Goal: Transaction & Acquisition: Purchase product/service

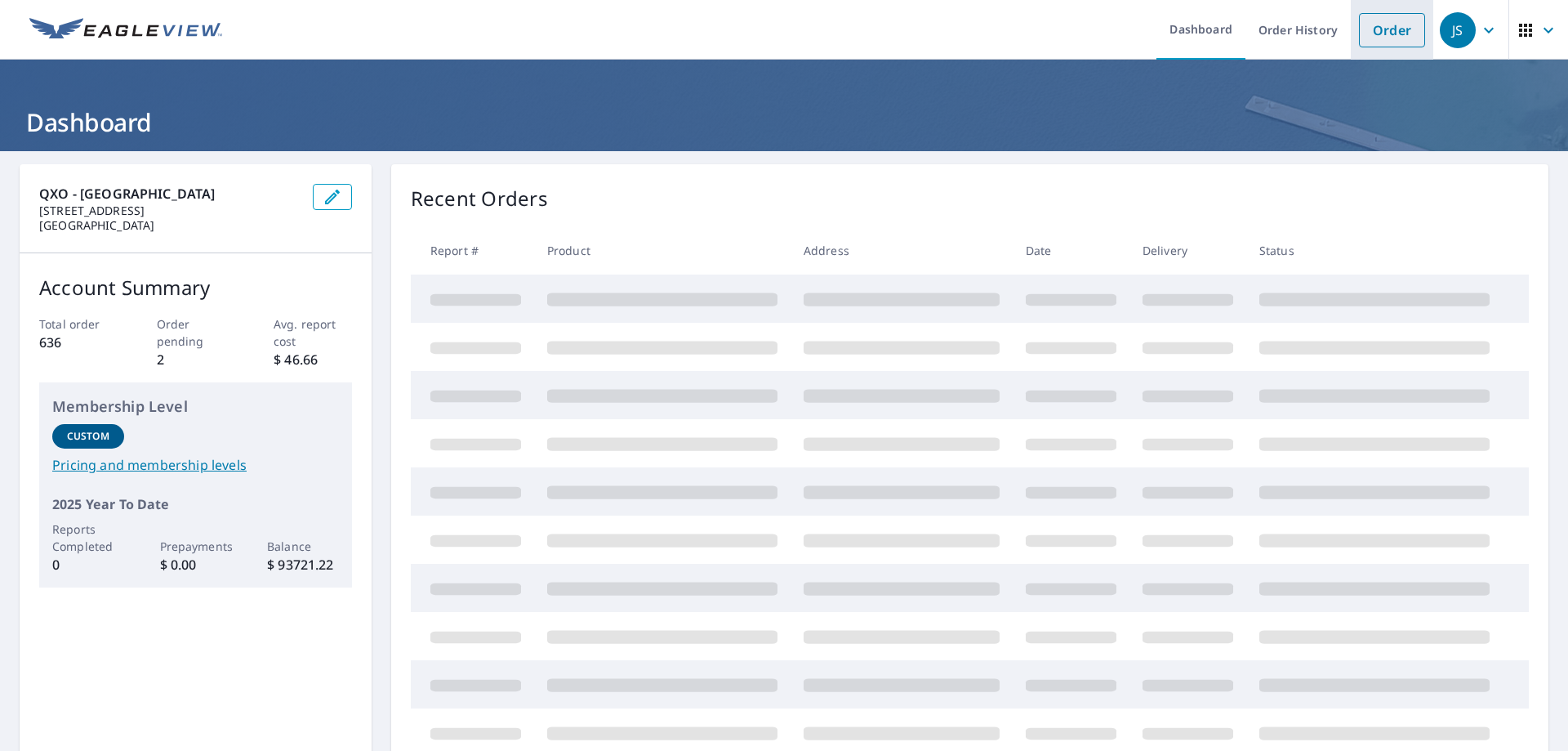
click at [1383, 31] on link "Order" at bounding box center [1391, 31] width 66 height 34
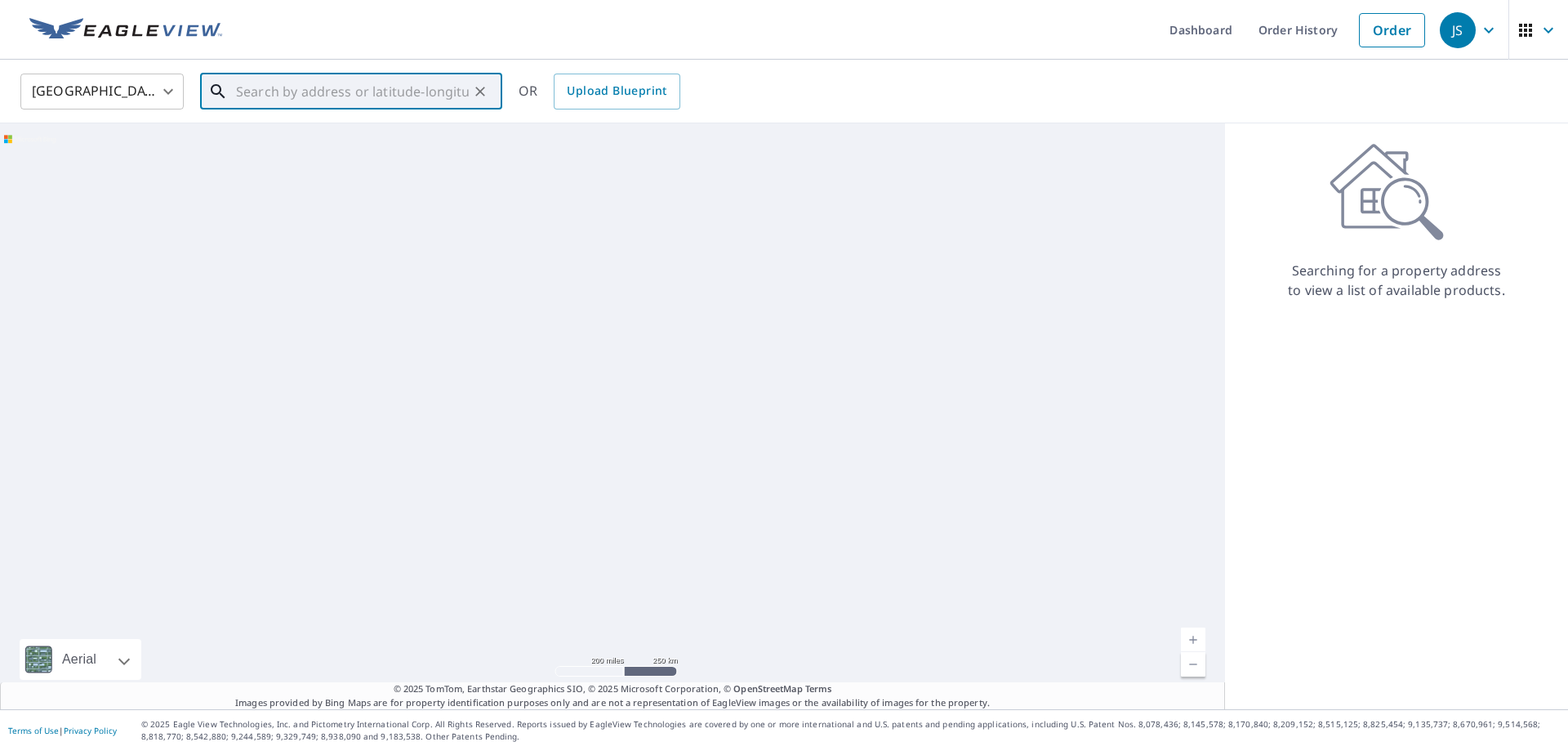
click at [283, 84] on input "text" at bounding box center [352, 92] width 232 height 46
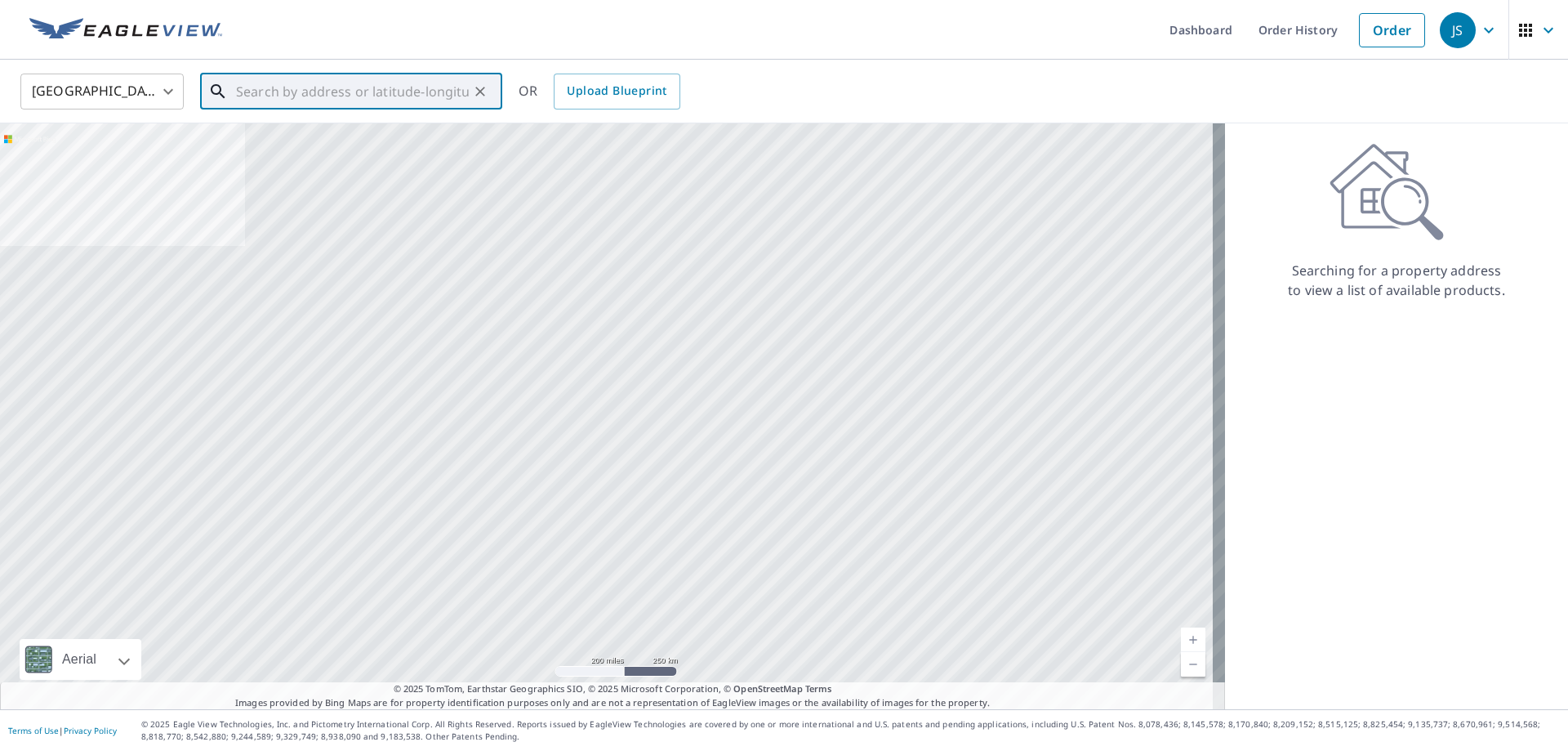
click at [324, 94] on input "text" at bounding box center [352, 92] width 232 height 46
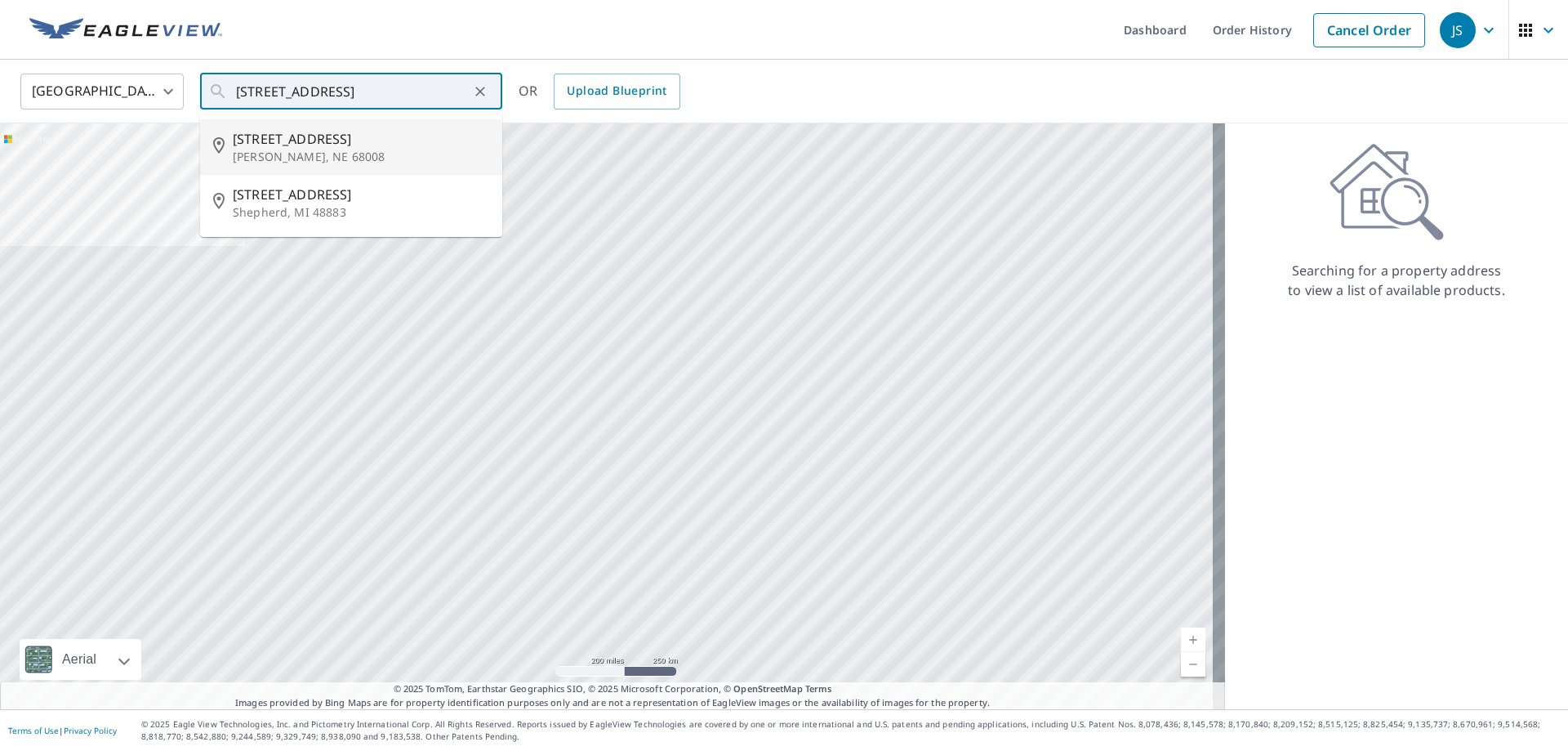
type input "[STREET_ADDRESS][PERSON_NAME]"
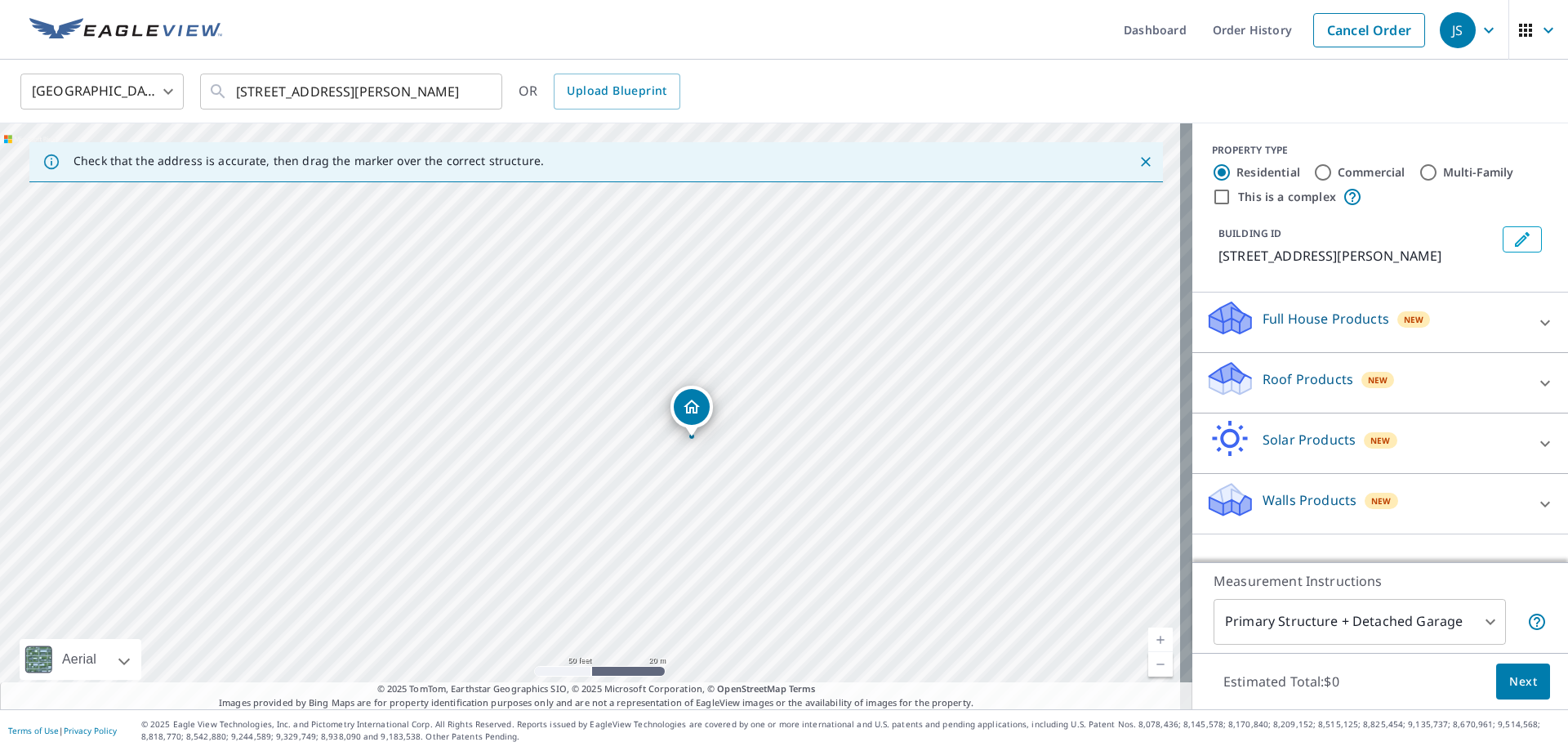
drag, startPoint x: 473, startPoint y: 375, endPoint x: 725, endPoint y: 410, distance: 254.4
click at [725, 410] on div "[STREET_ADDRESS][PERSON_NAME]" at bounding box center [596, 416] width 1192 height 585
click at [1446, 509] on div "Walls Products New" at bounding box center [1365, 503] width 320 height 47
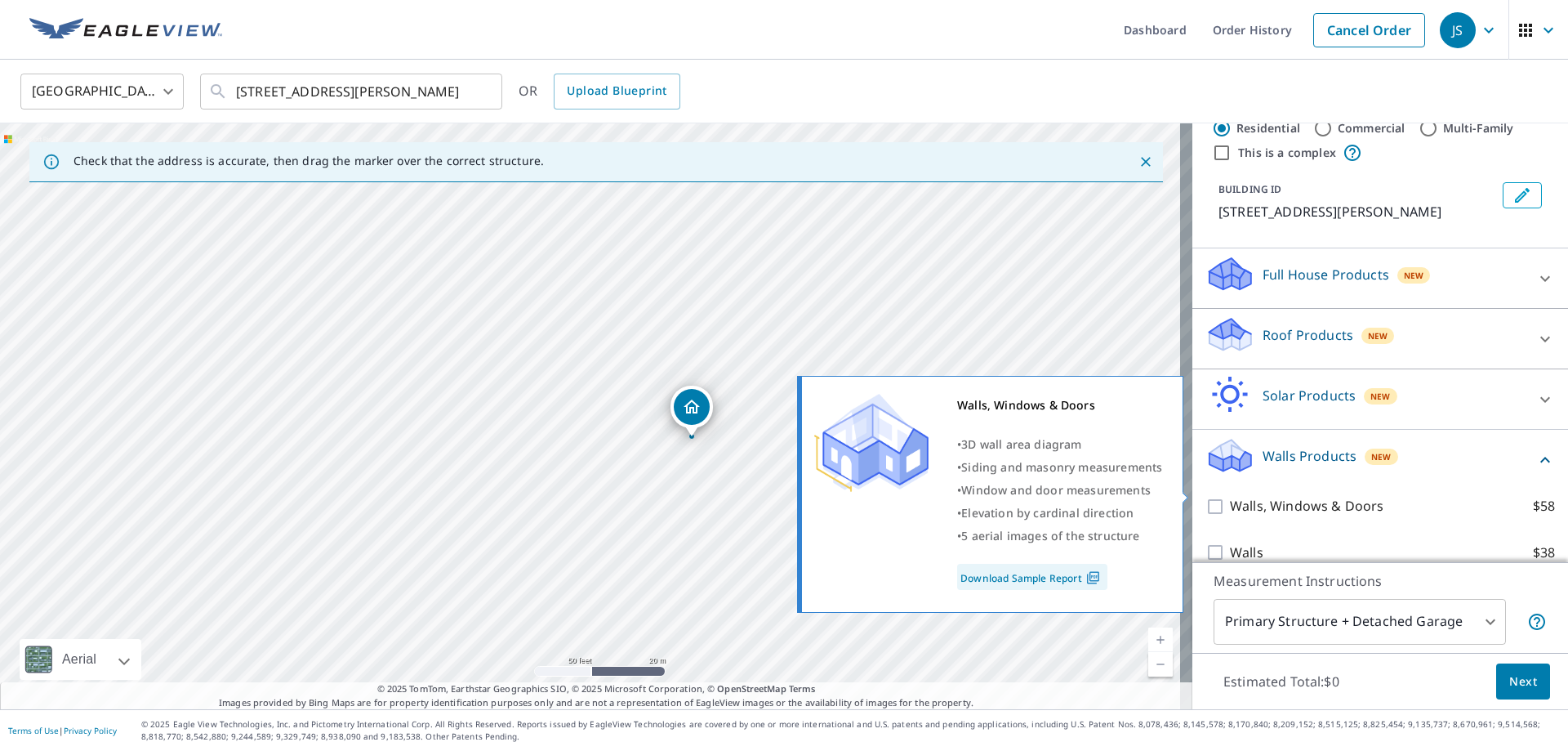
scroll to position [64, 0]
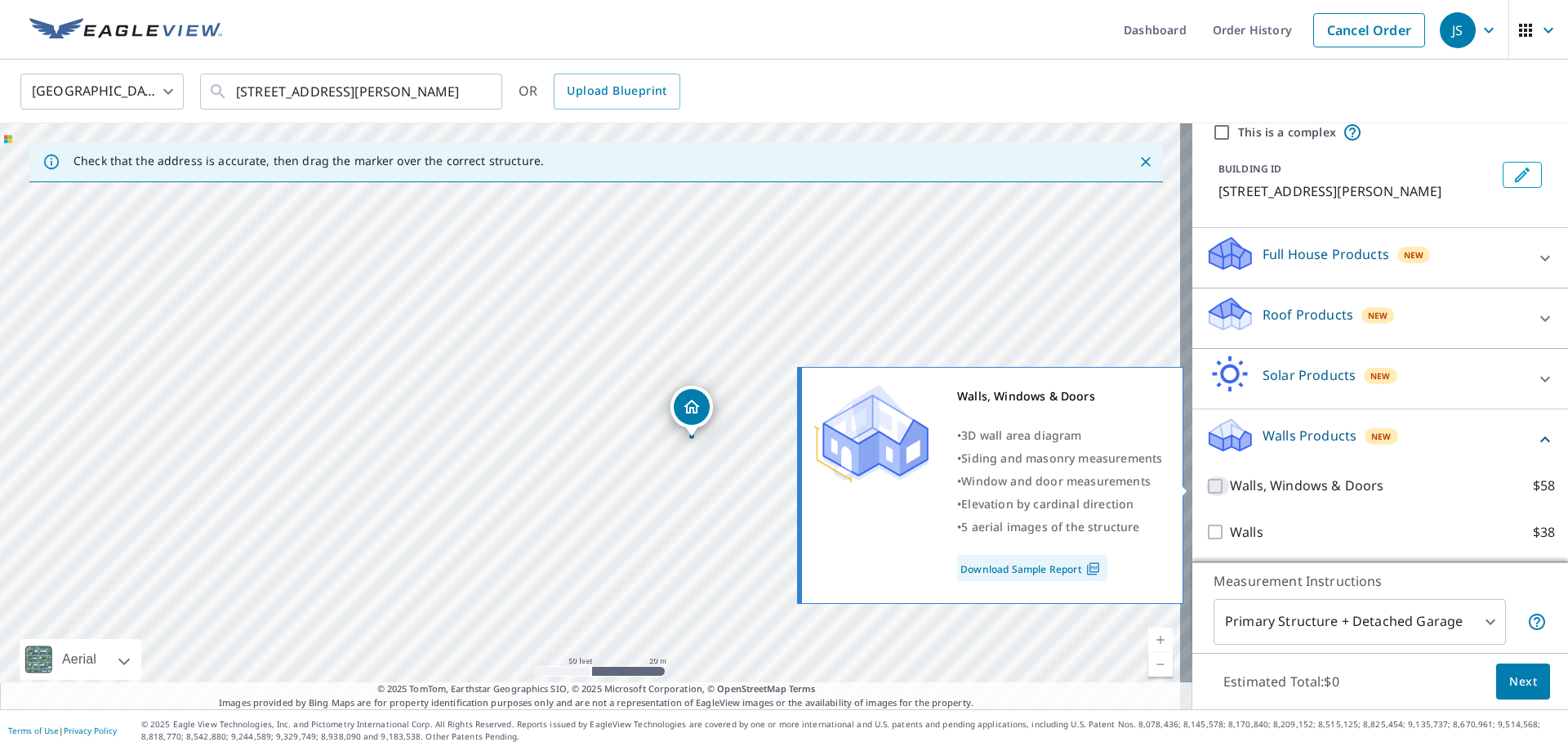
click at [1206, 485] on input "Walls, Windows & Doors $58" at bounding box center [1218, 486] width 25 height 19
checkbox input "true"
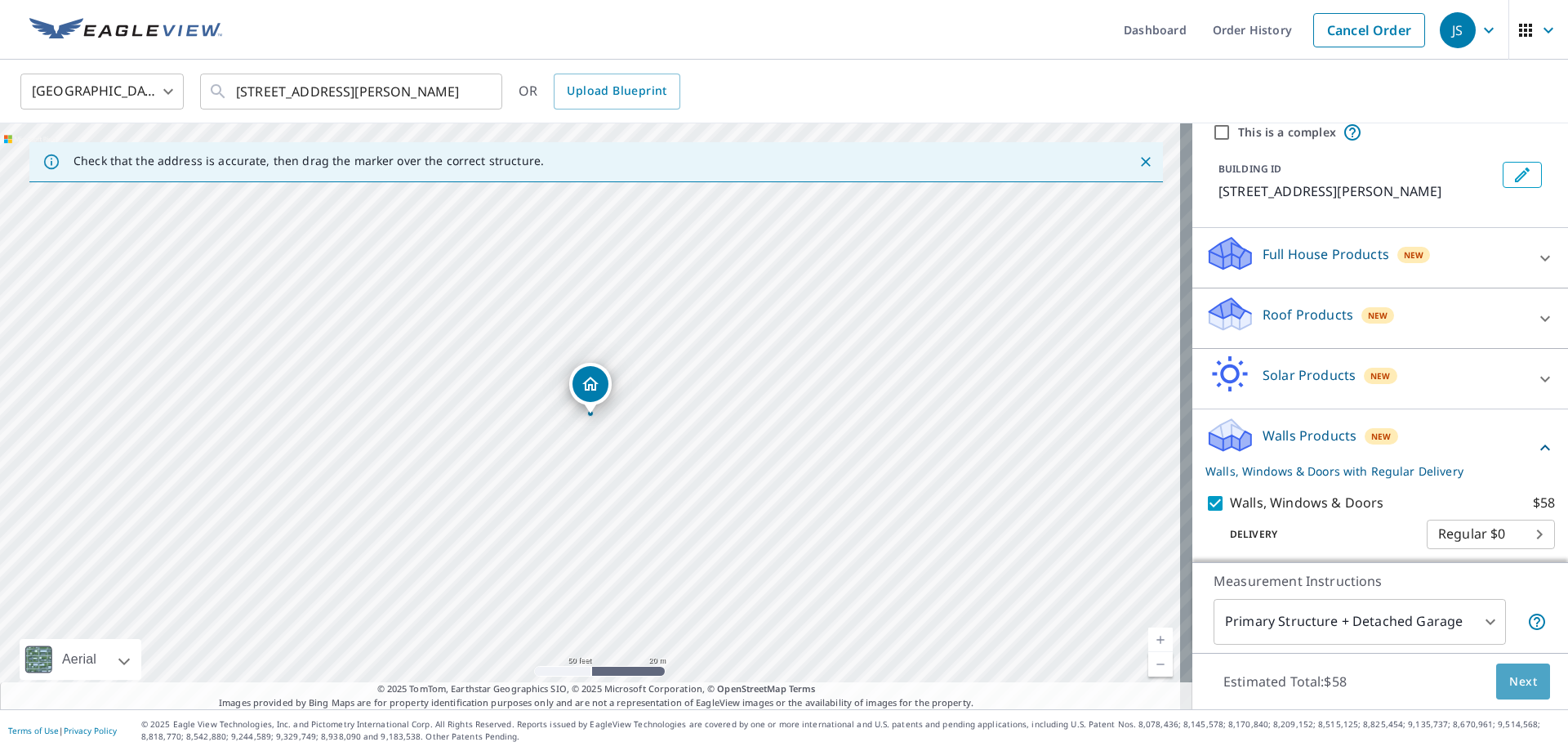
click at [1509, 674] on span "Next" at bounding box center [1522, 681] width 28 height 20
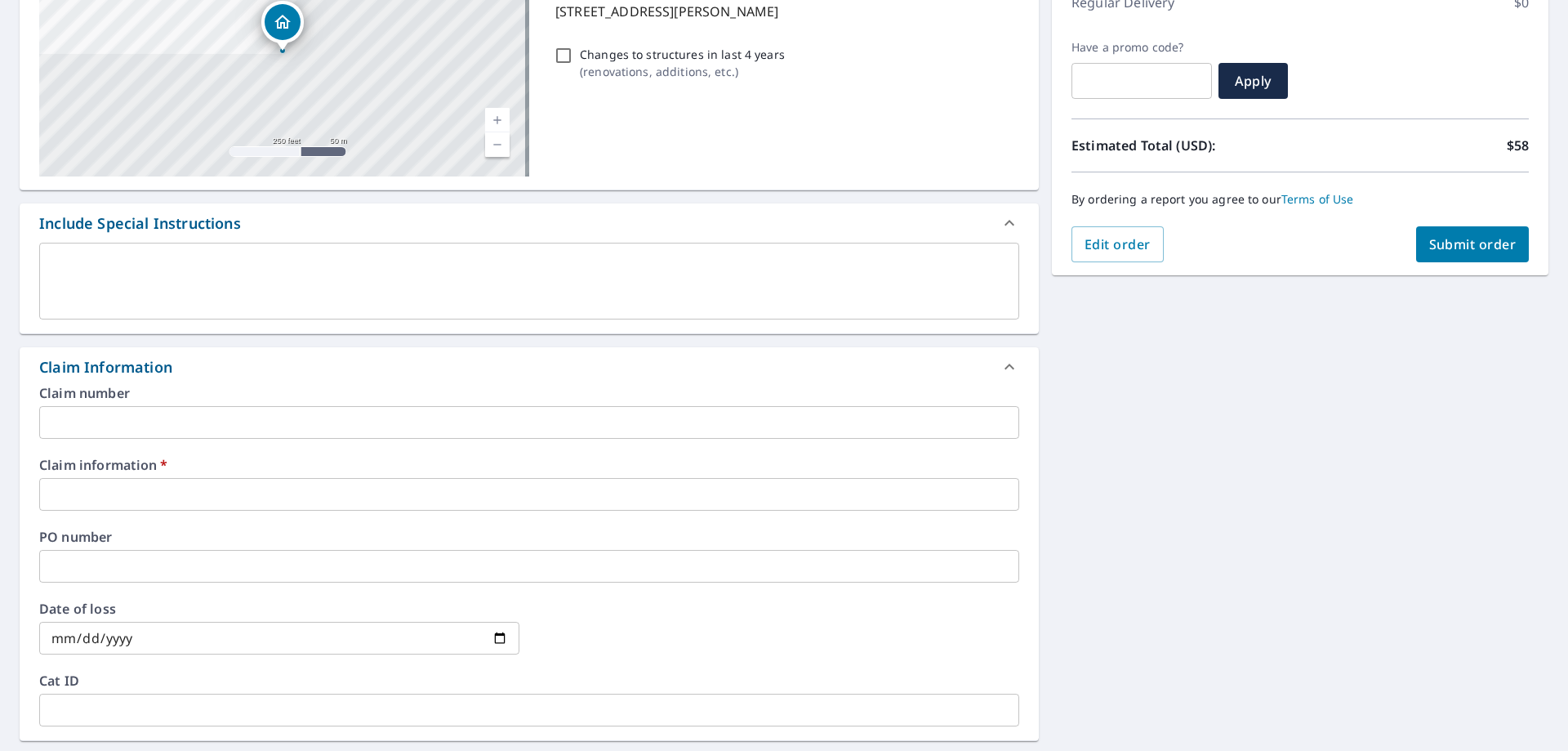
scroll to position [327, 0]
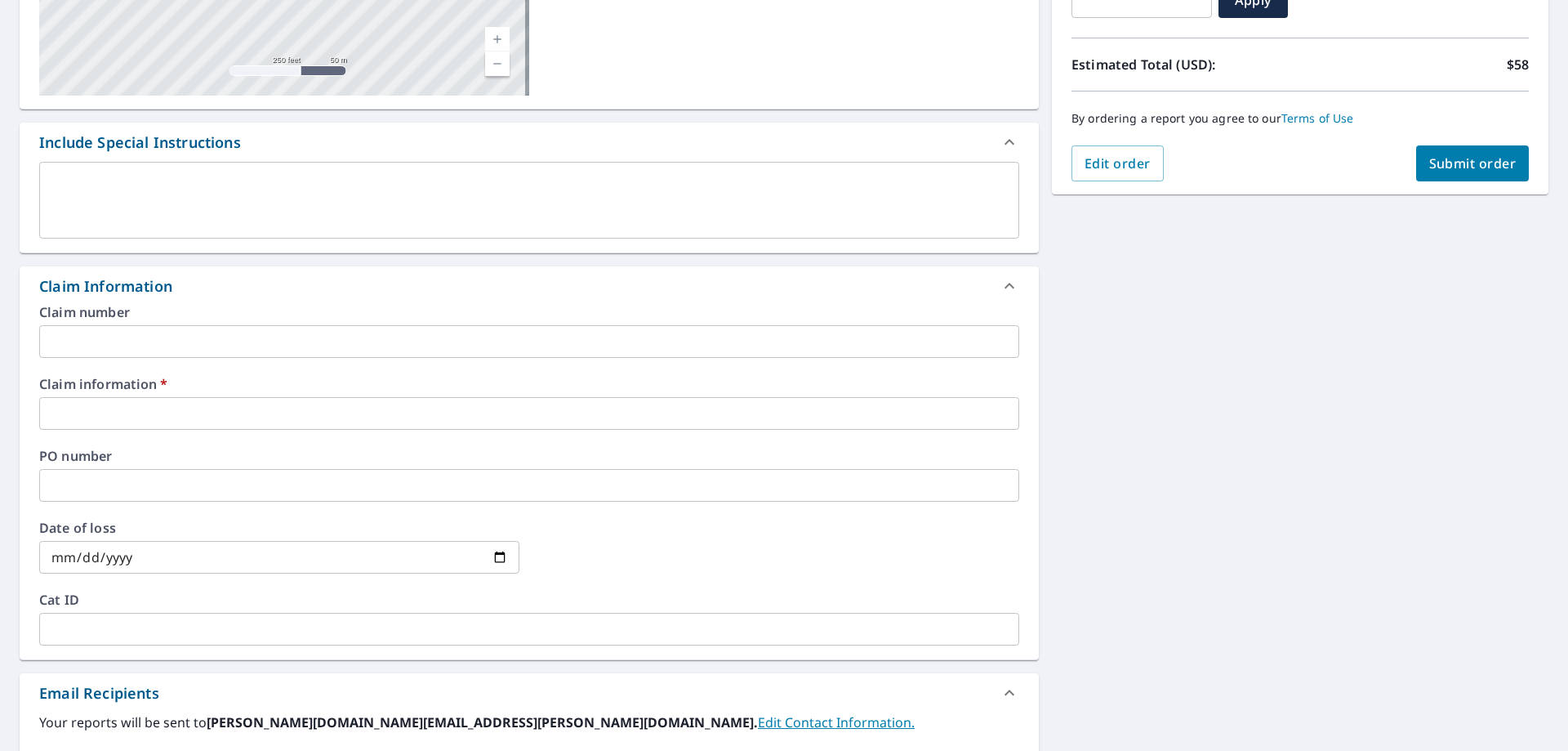
click at [159, 411] on input "text" at bounding box center [529, 413] width 980 height 33
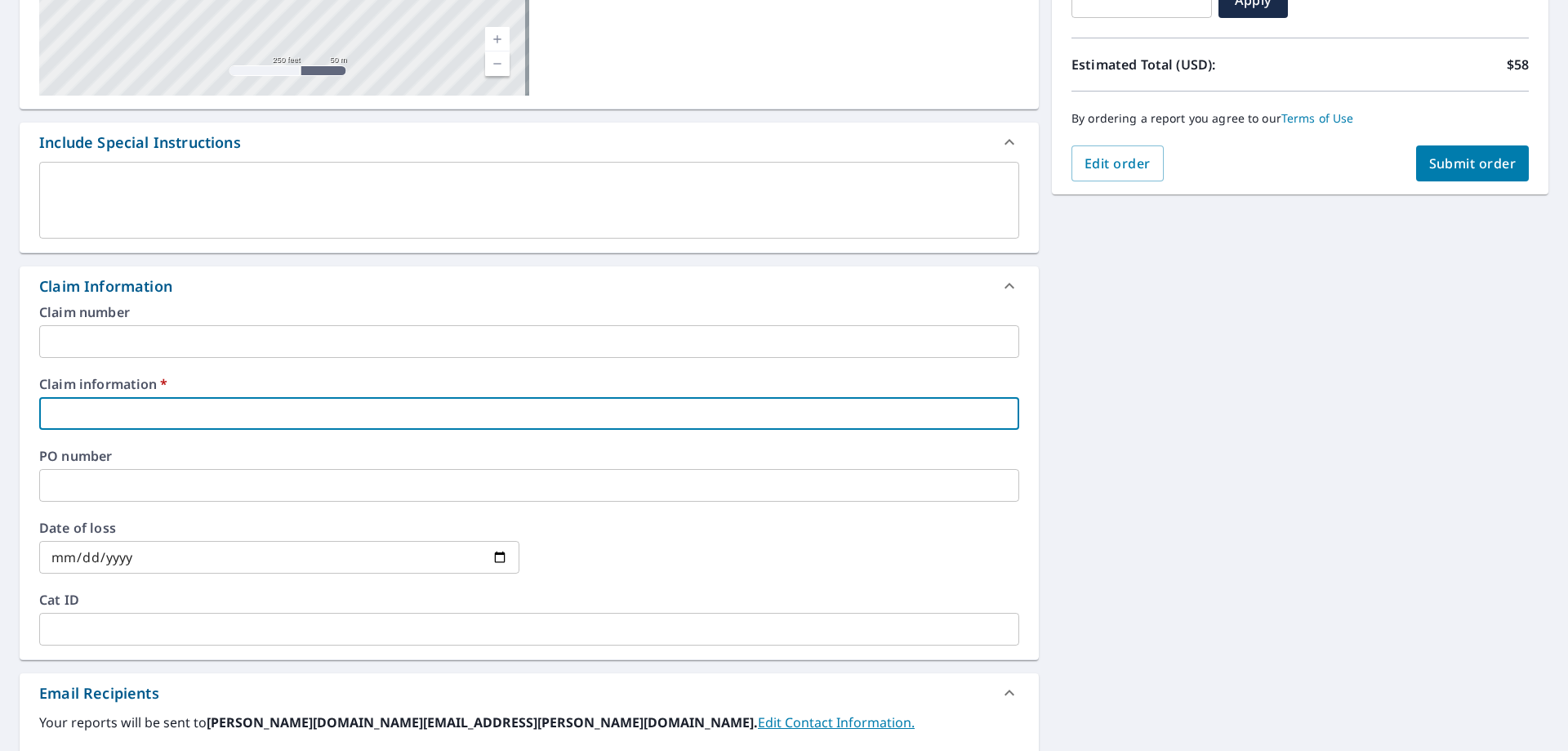
type input "I"
checkbox input "true"
type input "In"
checkbox input "true"
type input "Inn"
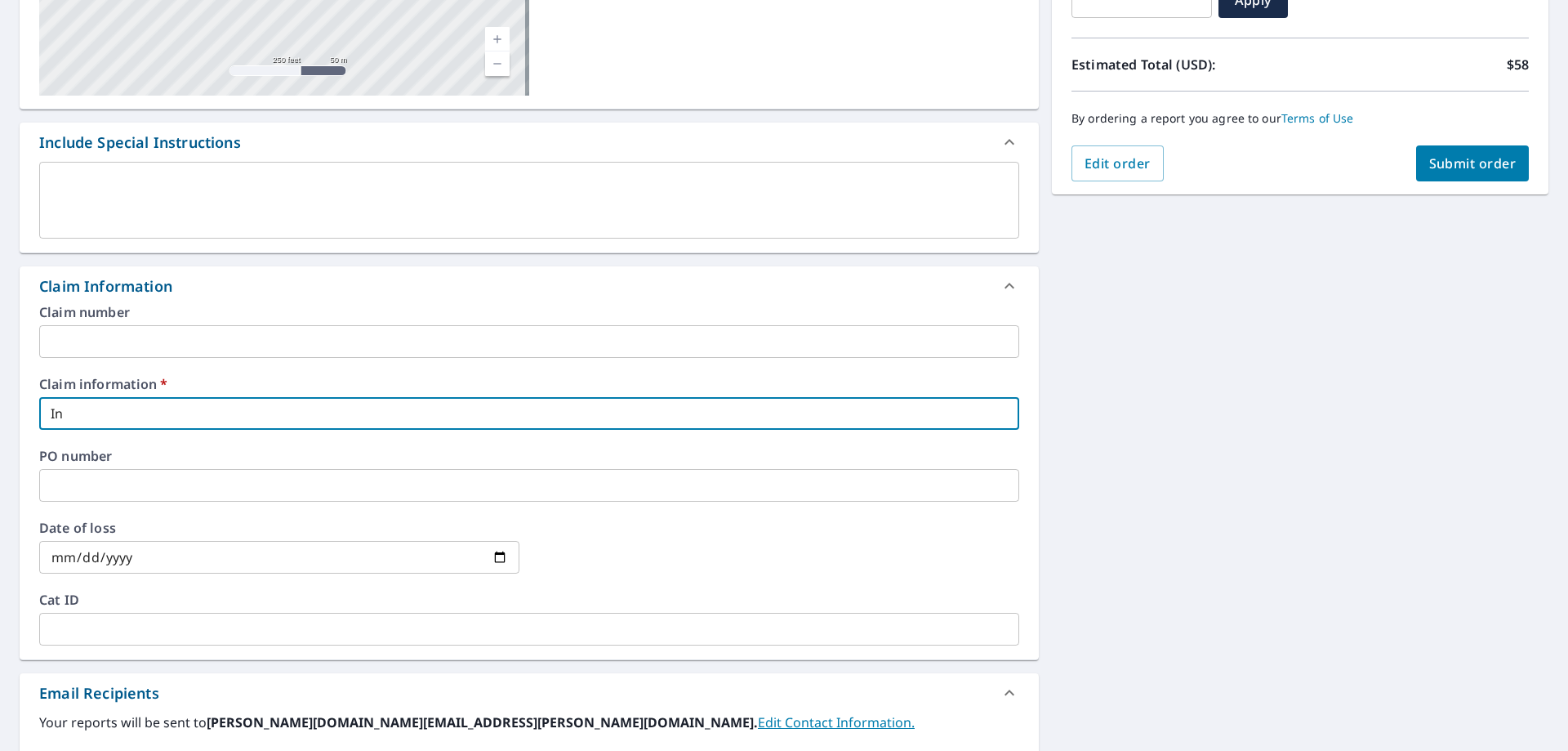
checkbox input "true"
type input "Inno"
checkbox input "true"
type input "Innov"
checkbox input "true"
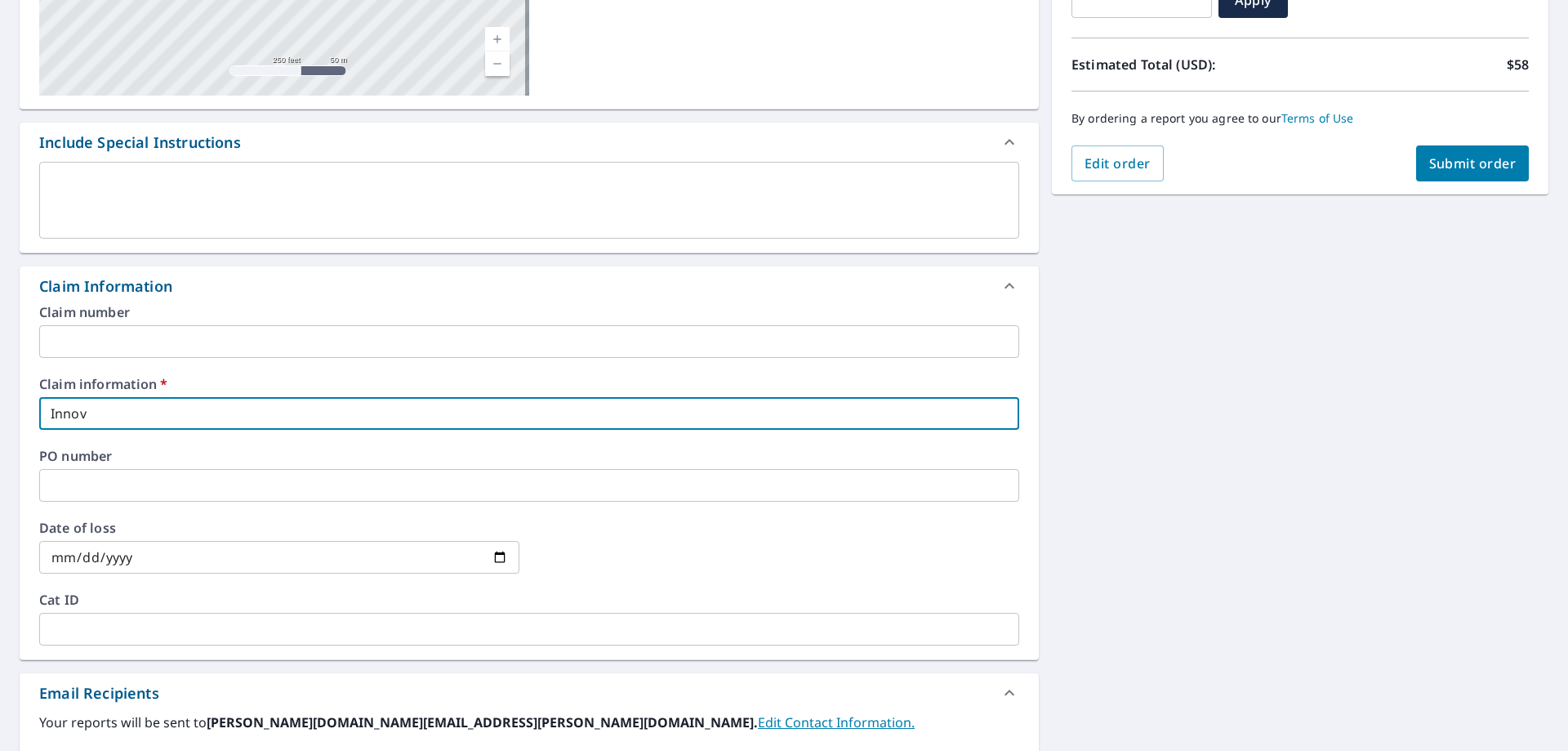
type input "Innova"
checkbox input "true"
type input "Innovat"
checkbox input "true"
type input "Innovati"
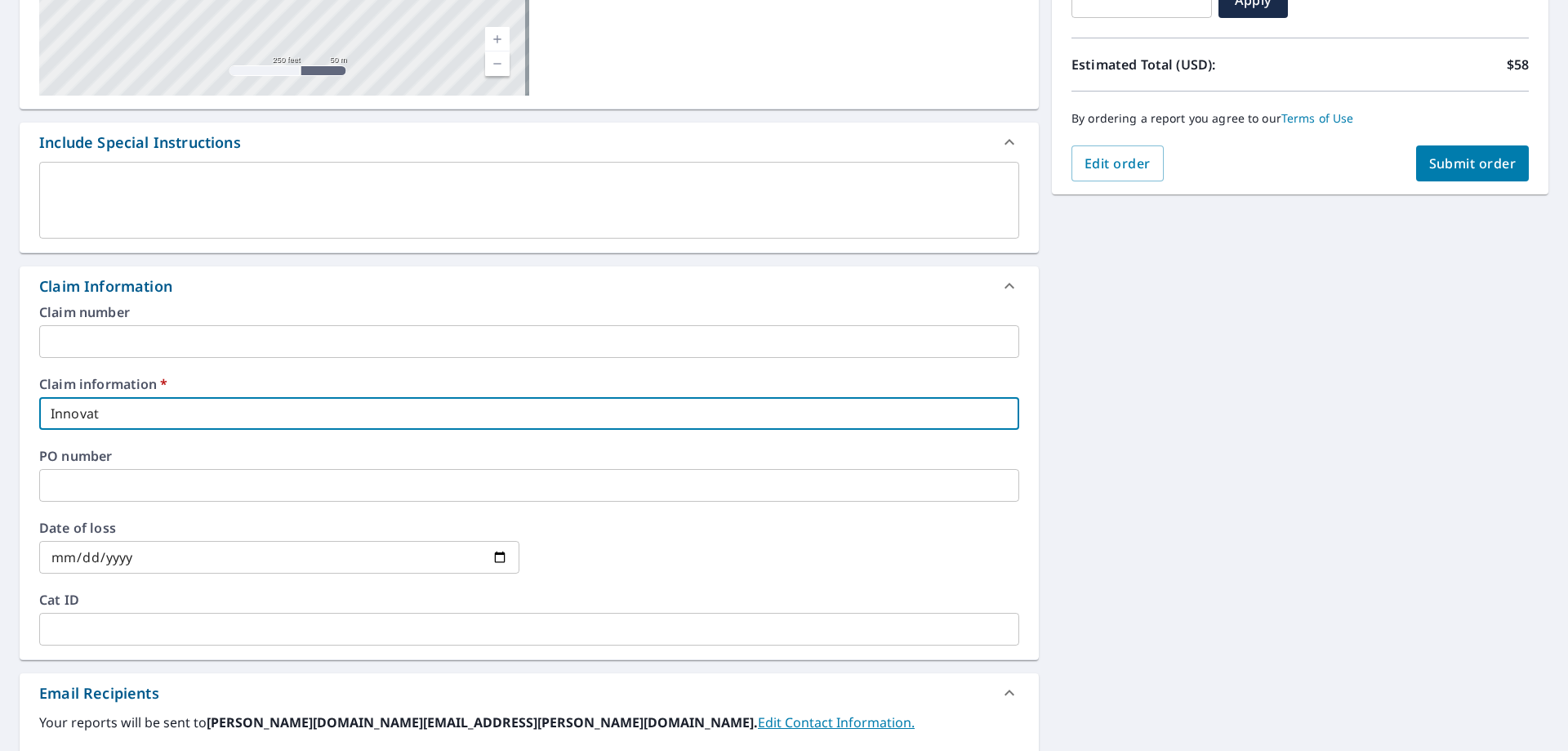
checkbox input "true"
type input "Innovativ"
checkbox input "true"
type input "Innovative"
checkbox input "true"
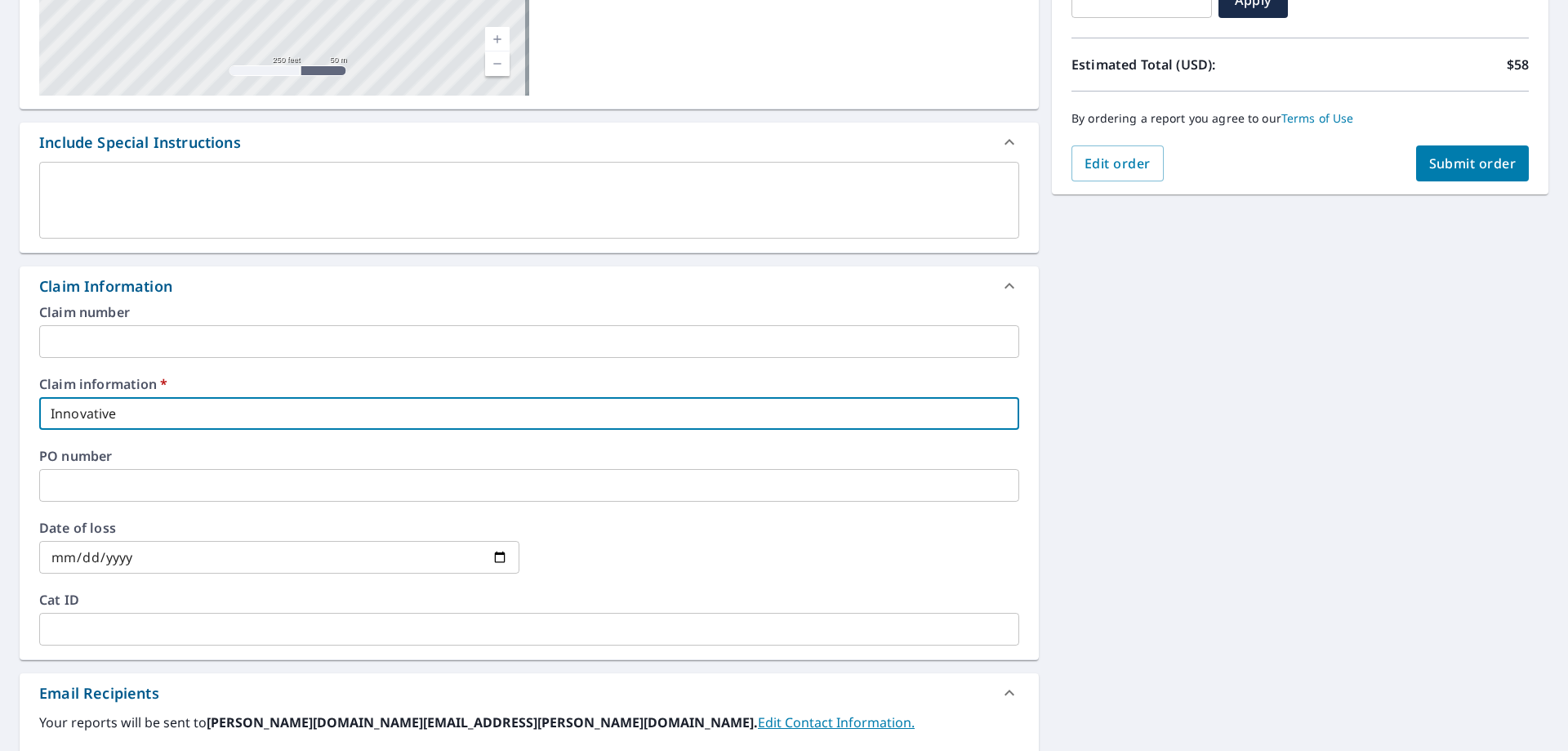
type input "Innovative"
checkbox input "true"
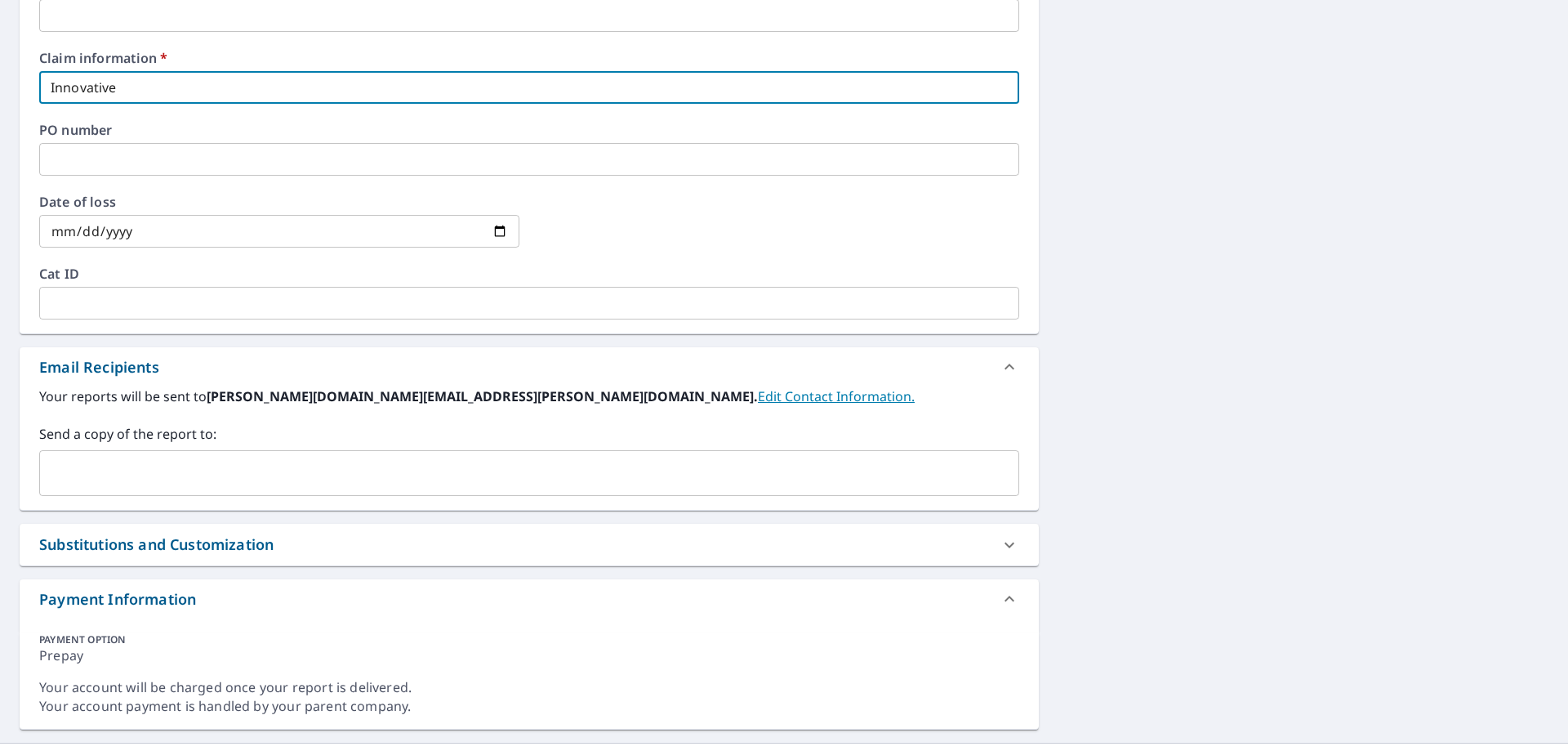
scroll to position [653, 0]
type input "Innovative"
click at [206, 487] on input "text" at bounding box center [517, 472] width 941 height 31
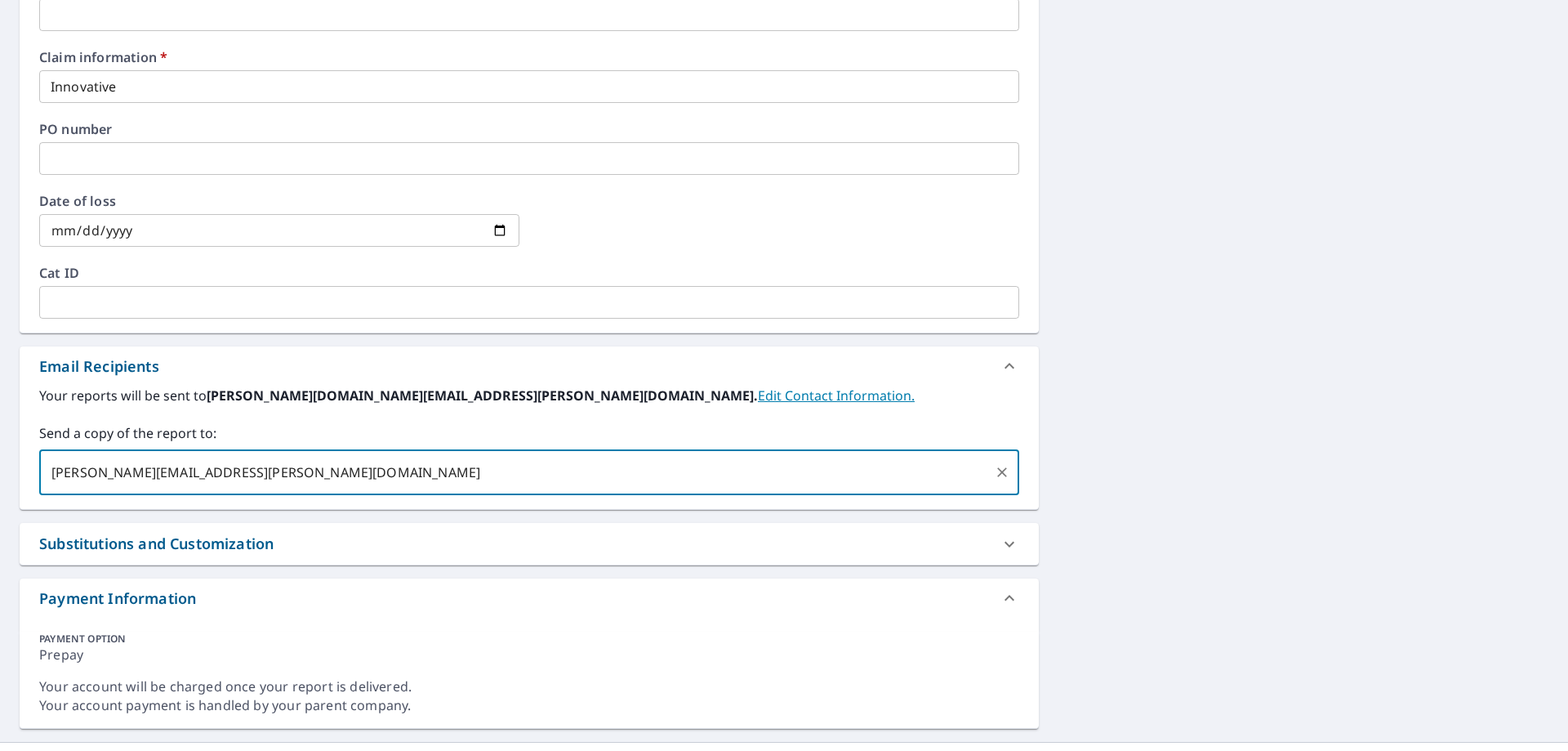
type input "[PERSON_NAME][EMAIL_ADDRESS][PERSON_NAME][DOMAIN_NAME]"
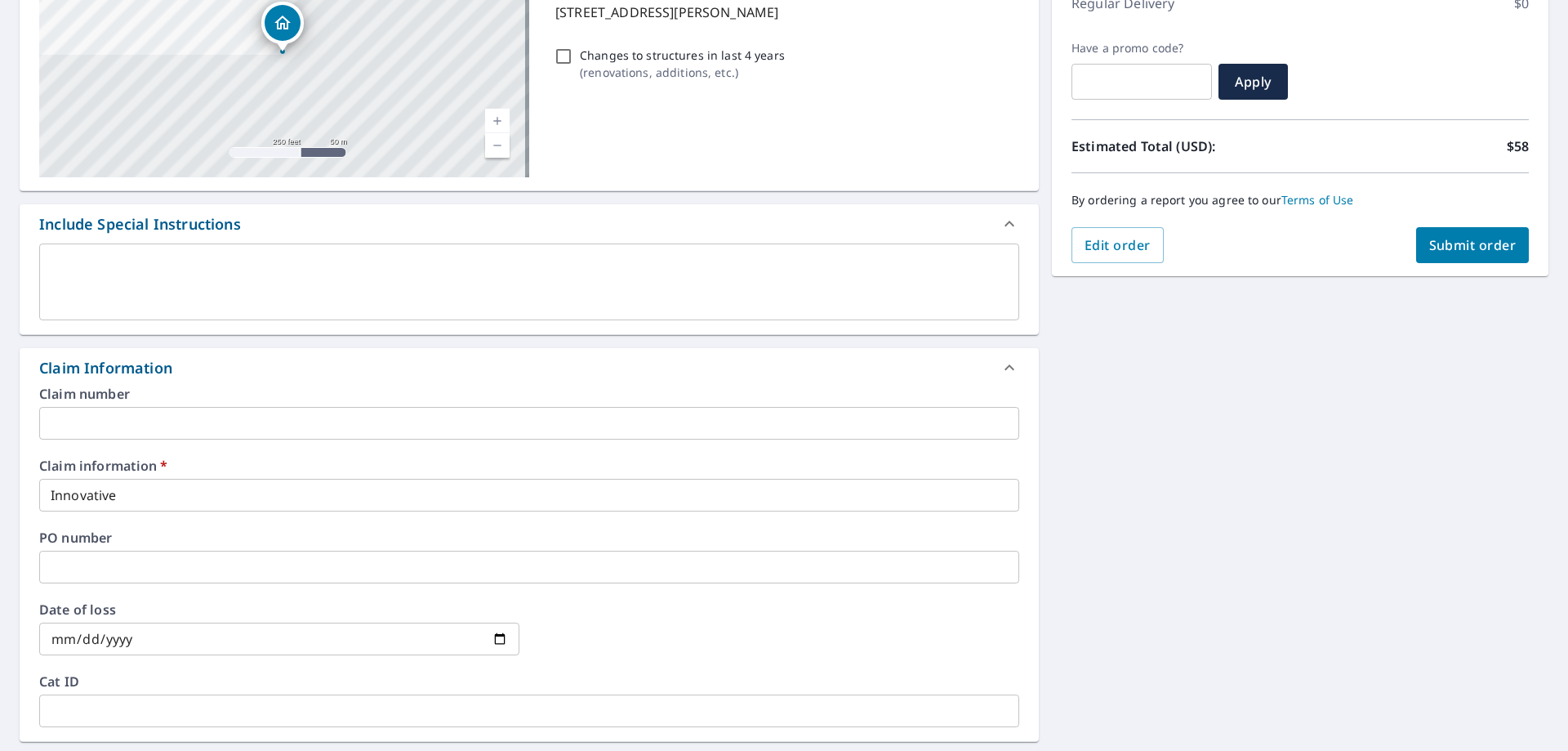
scroll to position [0, 0]
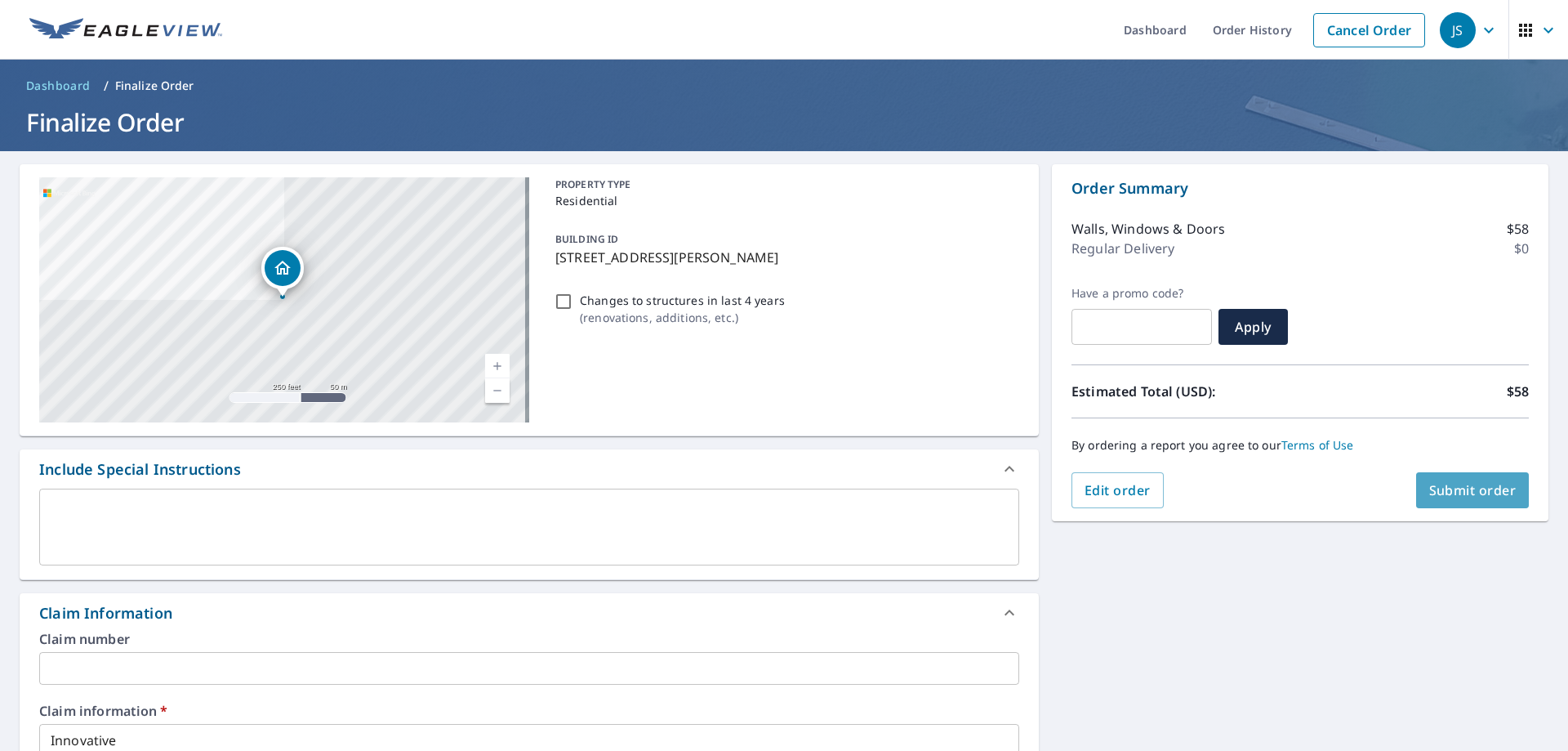
click at [1452, 490] on span "Submit order" at bounding box center [1472, 490] width 87 height 18
checkbox input "true"
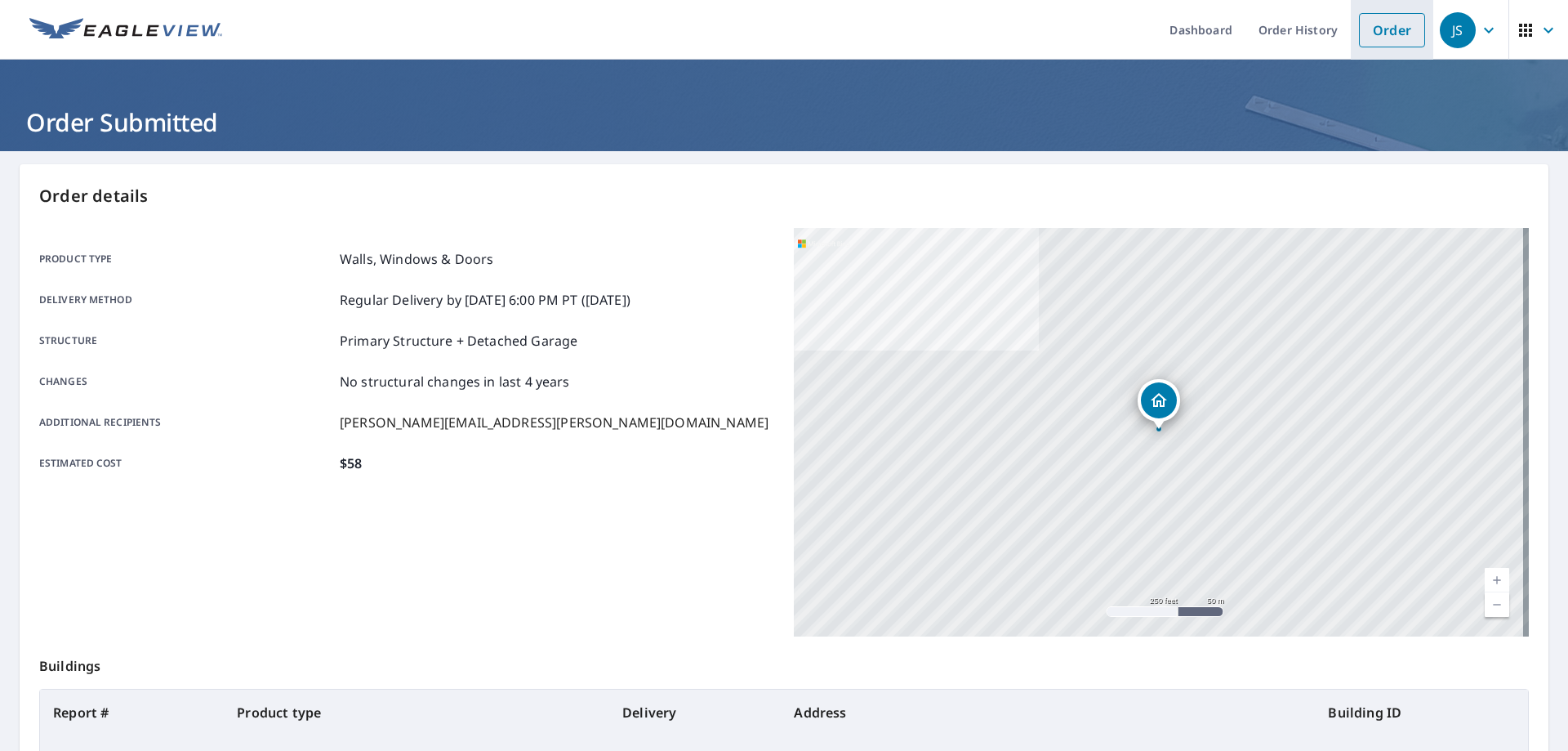
click at [1397, 27] on link "Order" at bounding box center [1391, 31] width 66 height 34
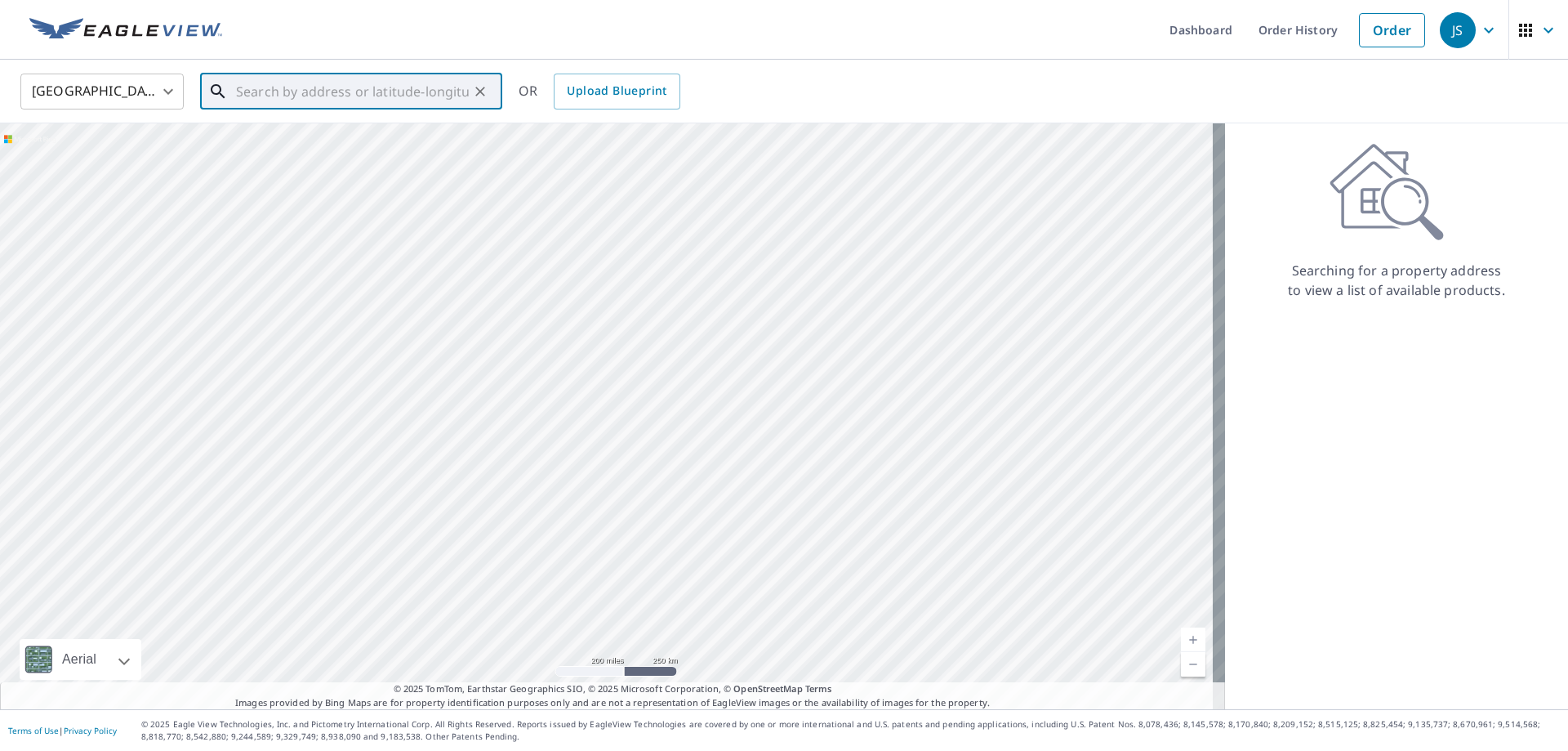
click at [342, 98] on input "text" at bounding box center [352, 92] width 232 height 46
click at [375, 149] on p "[GEOGRAPHIC_DATA], NE 68025" at bounding box center [360, 156] width 256 height 16
type input "[STREET_ADDRESS][PERSON_NAME]"
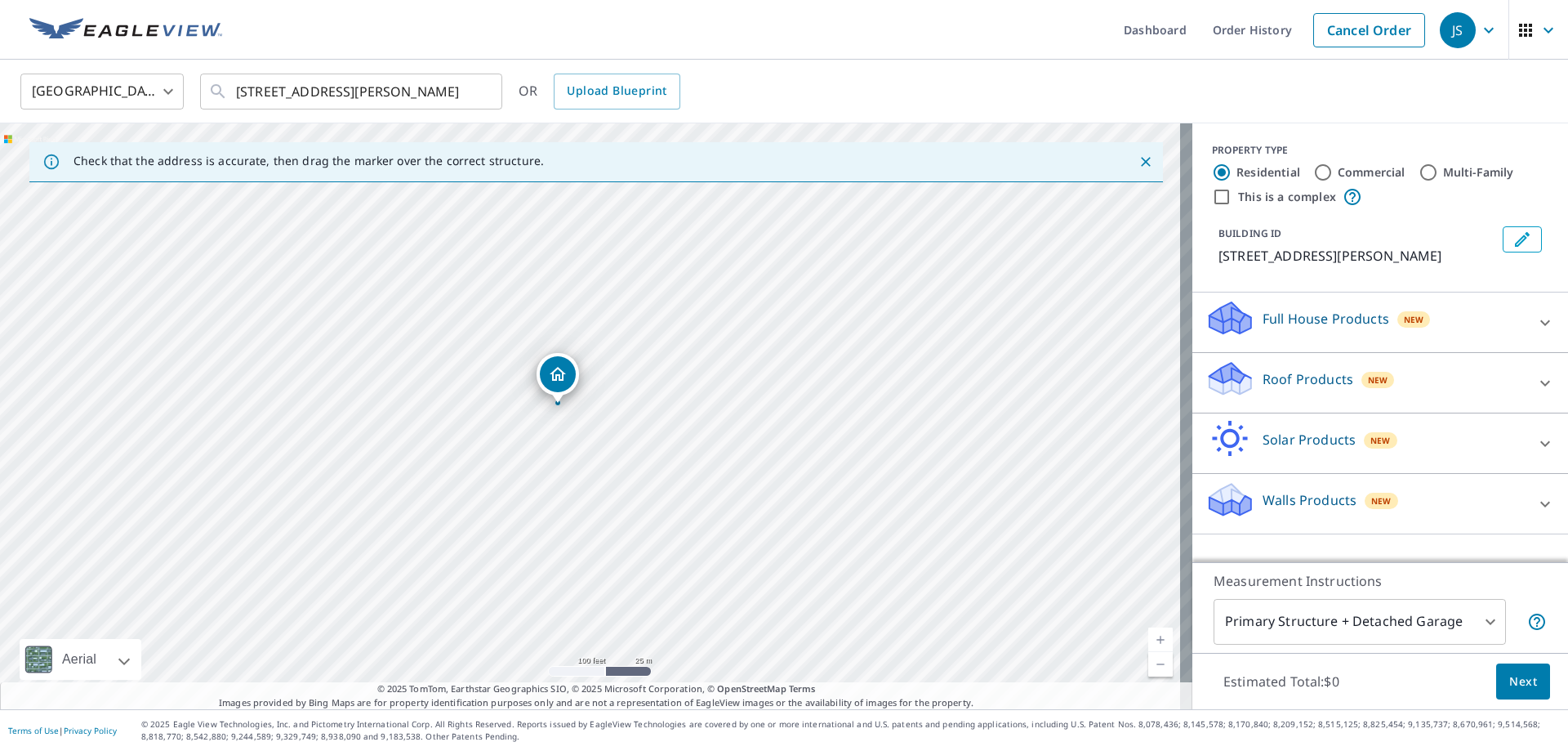
click at [1283, 378] on p "Roof Products" at bounding box center [1307, 379] width 91 height 19
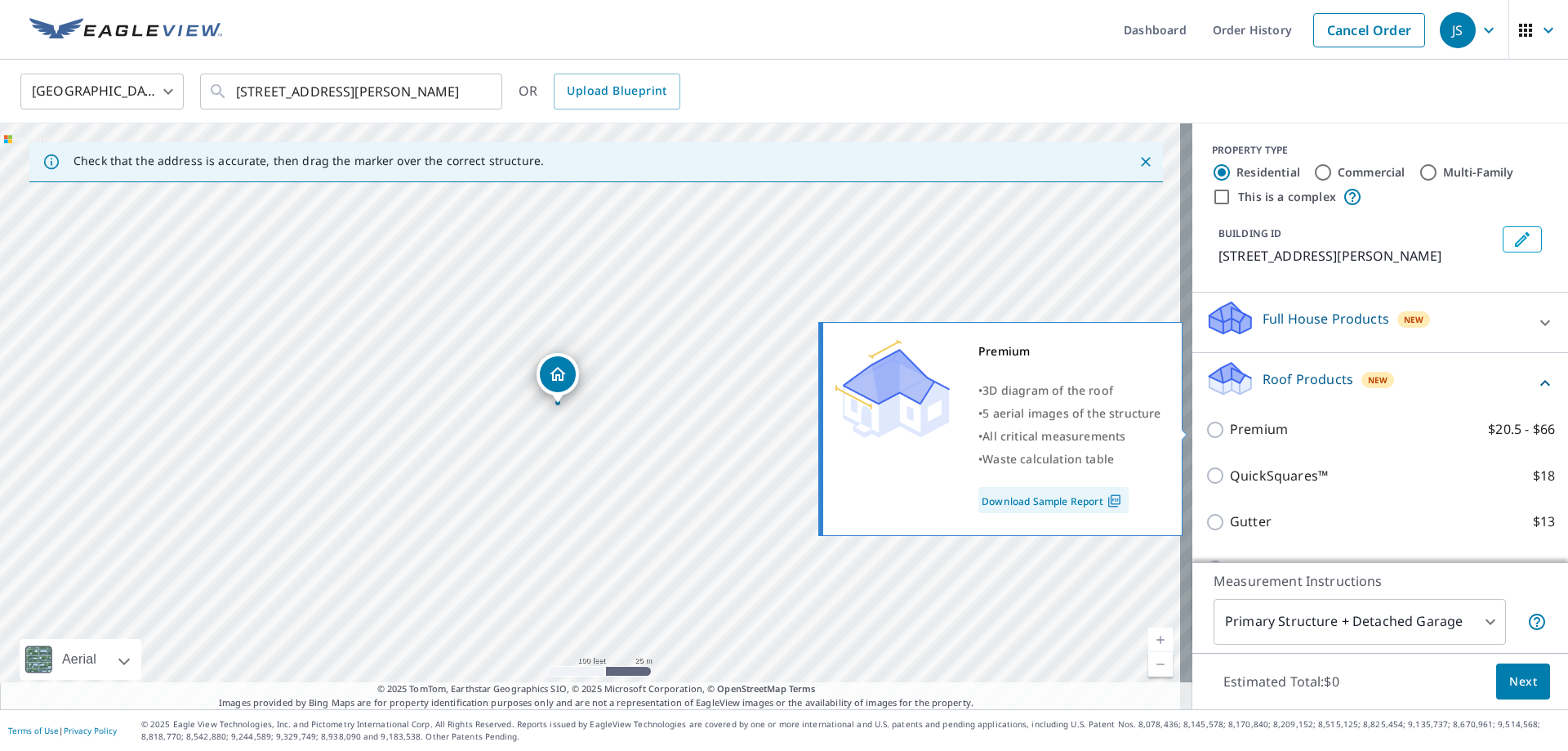
click at [1206, 431] on input "Premium $20.5 - $66" at bounding box center [1218, 430] width 25 height 19
checkbox input "true"
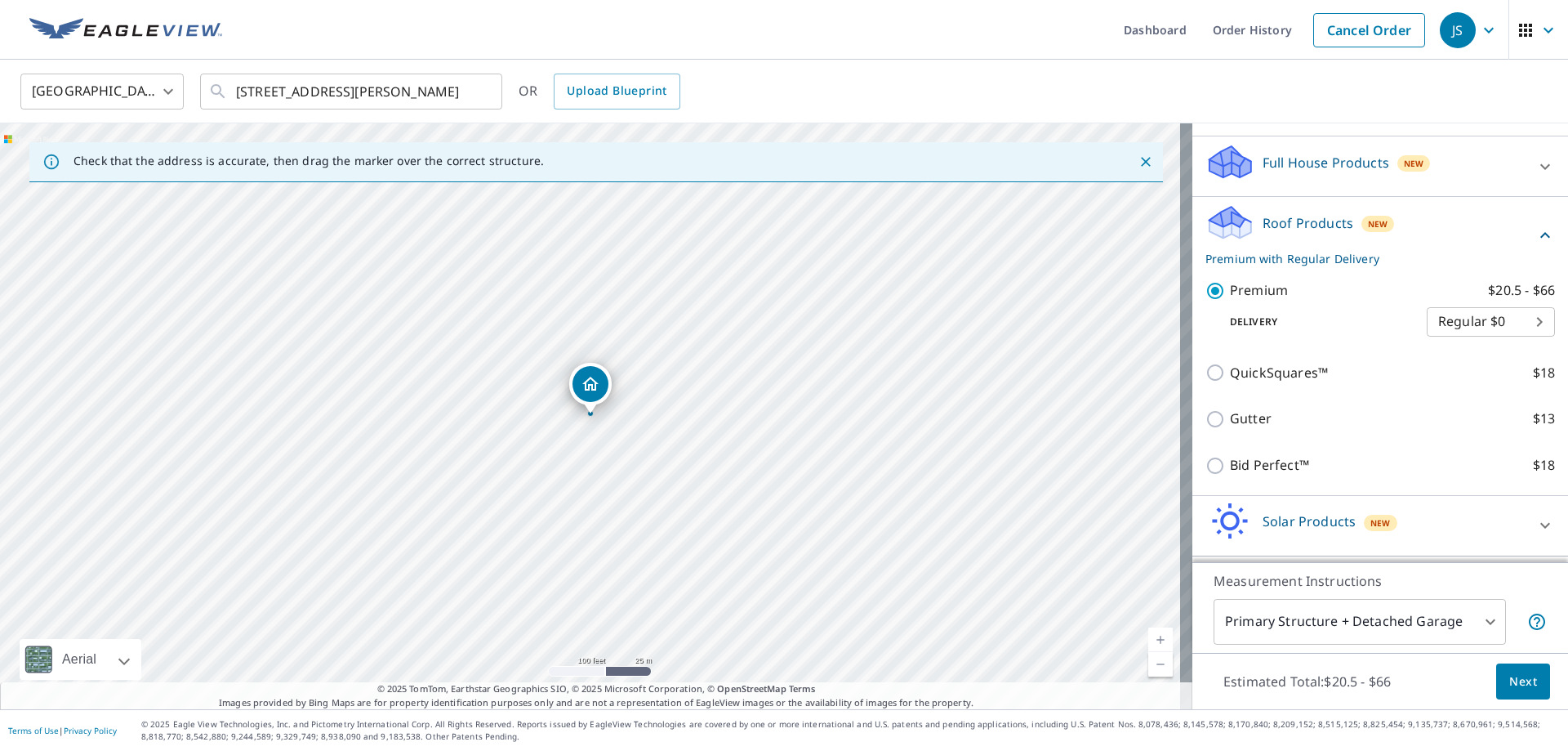
scroll to position [210, 0]
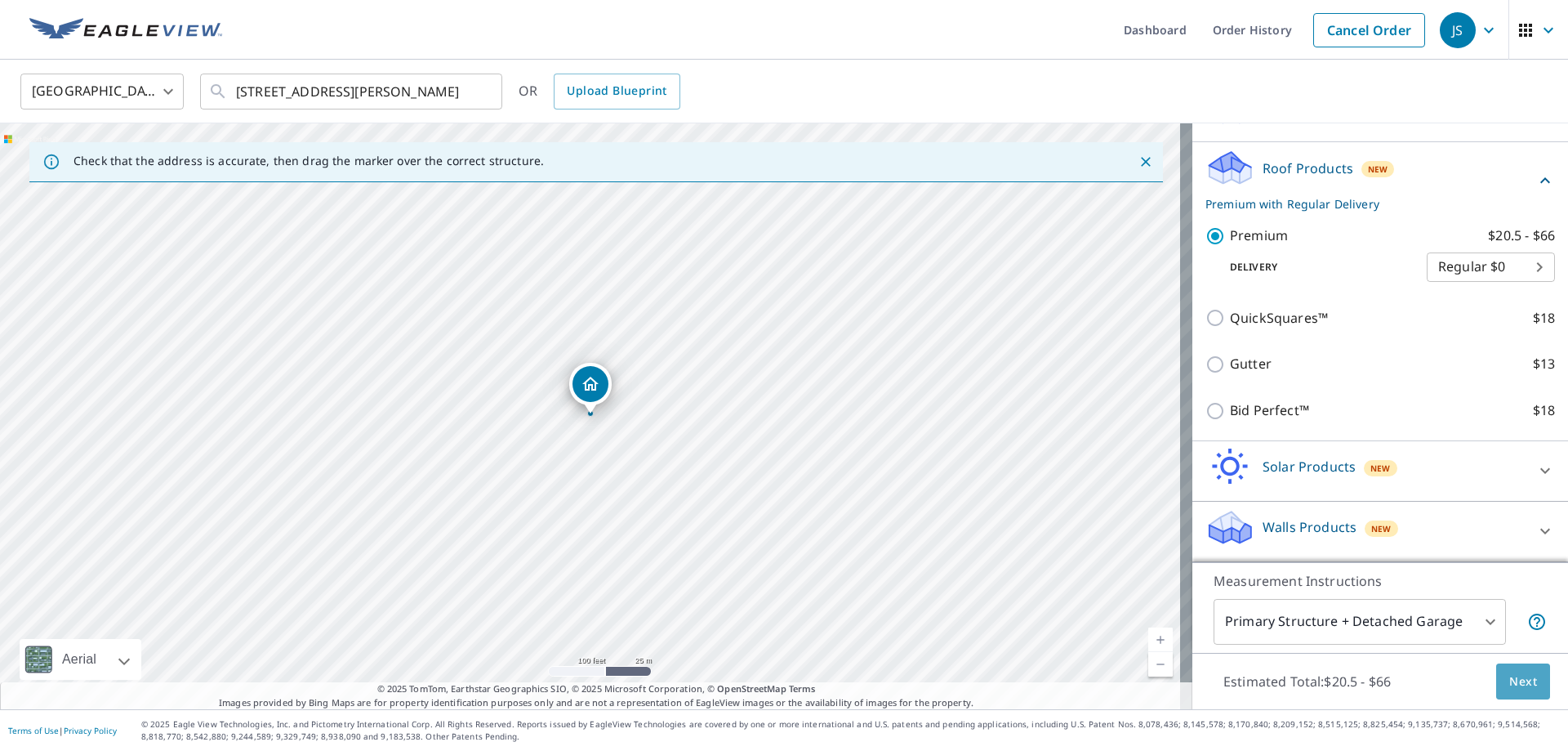
click at [1521, 680] on span "Next" at bounding box center [1522, 681] width 28 height 20
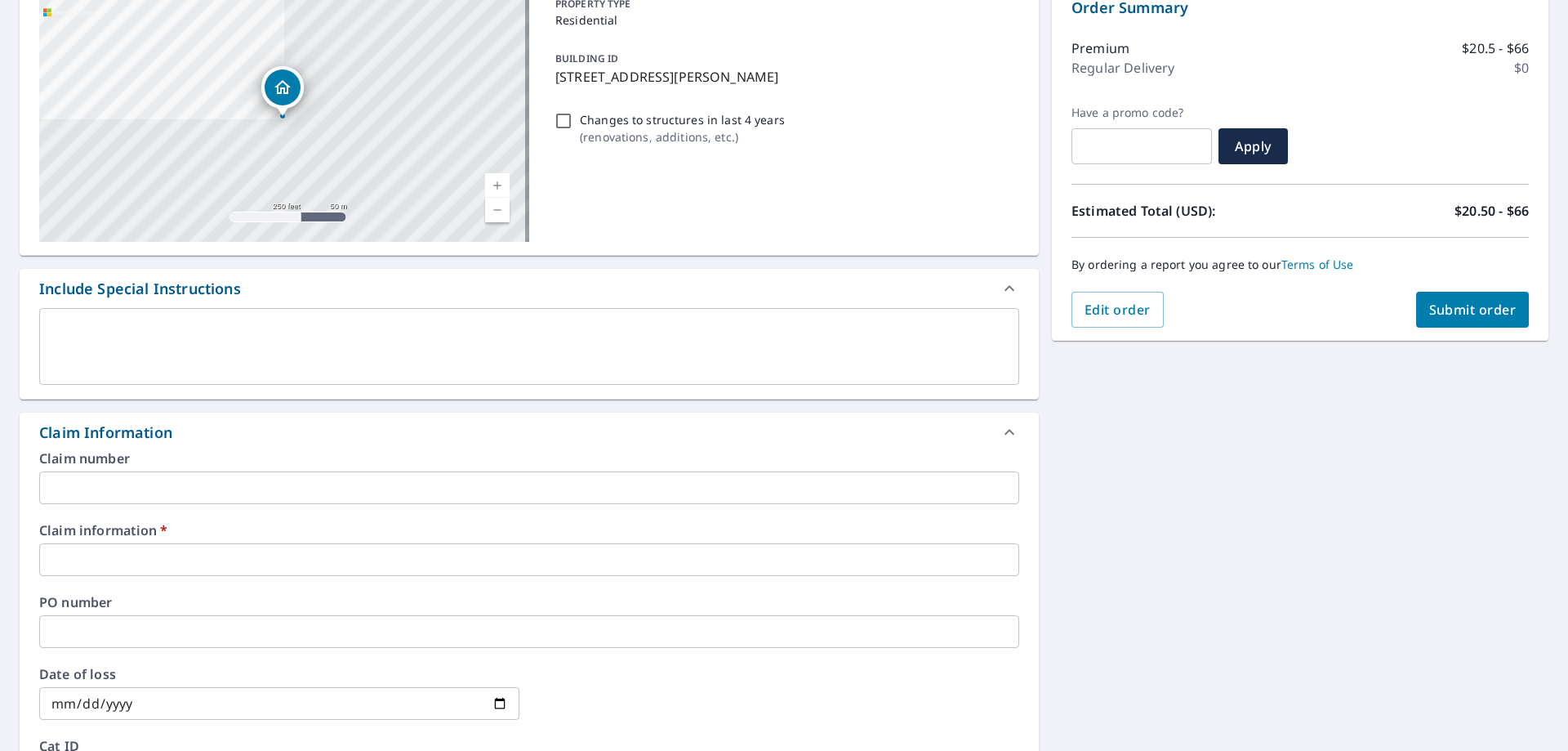
scroll to position [327, 0]
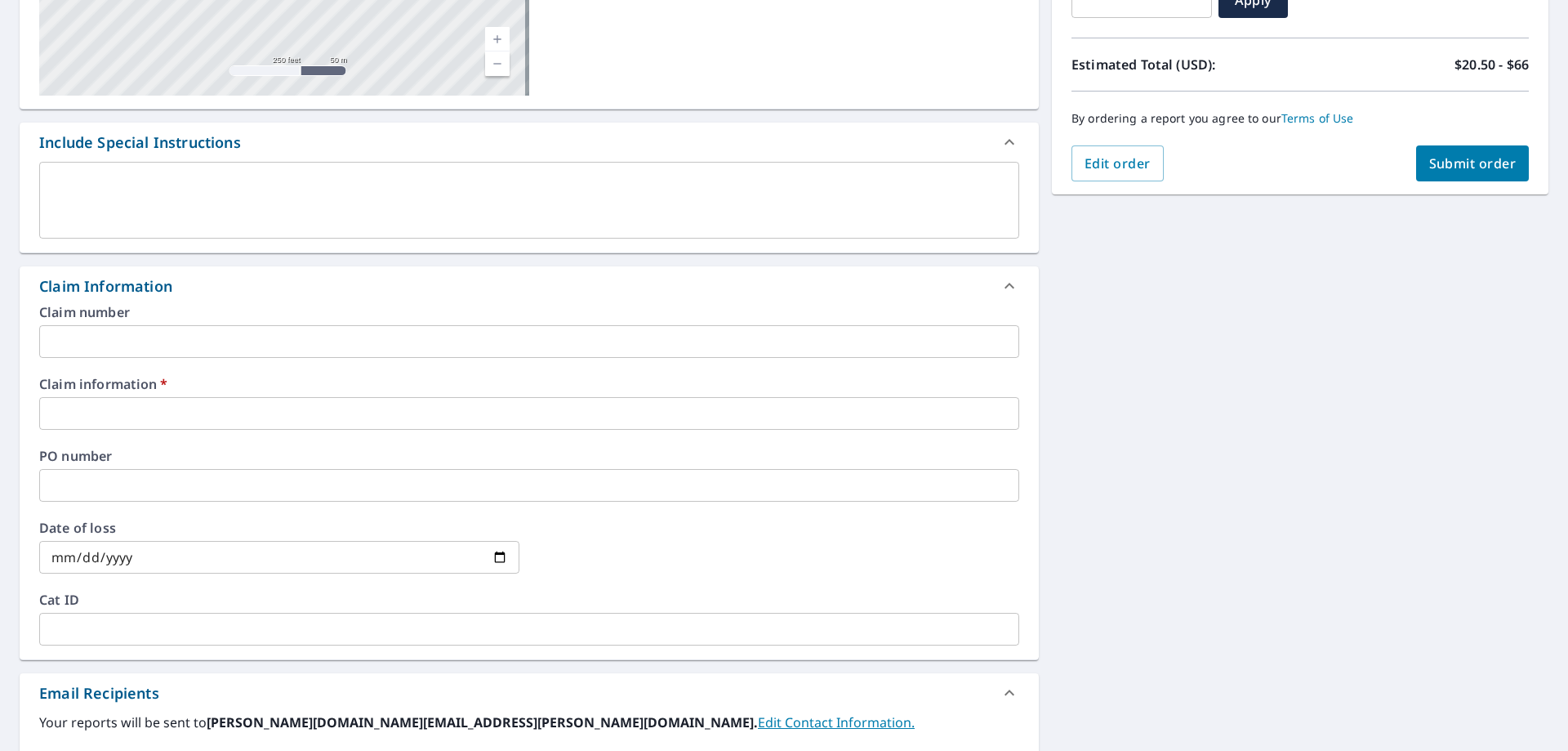
click at [137, 416] on input "text" at bounding box center [529, 413] width 980 height 33
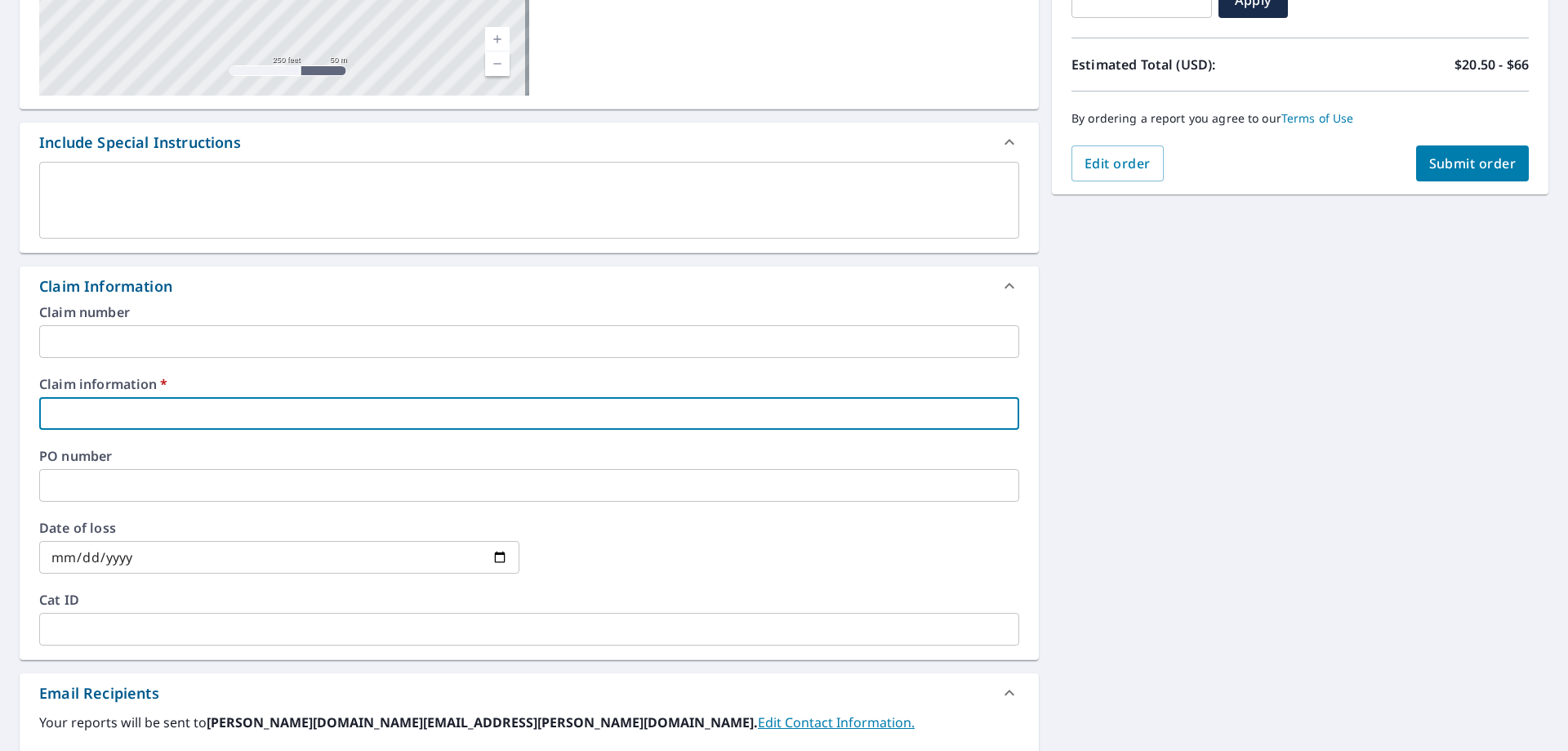
type input "[PERSON_NAME]"
checkbox input "true"
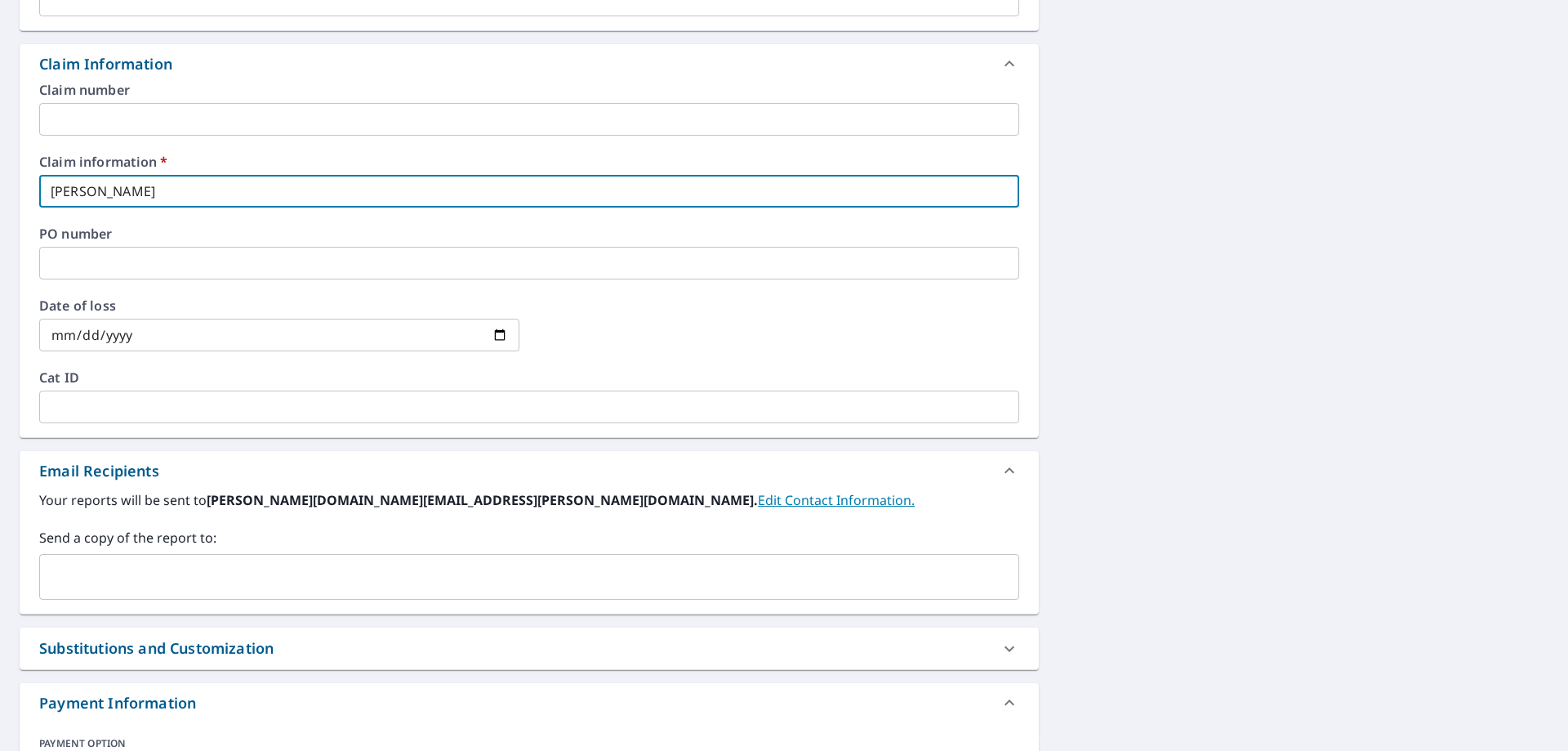
scroll to position [572, 0]
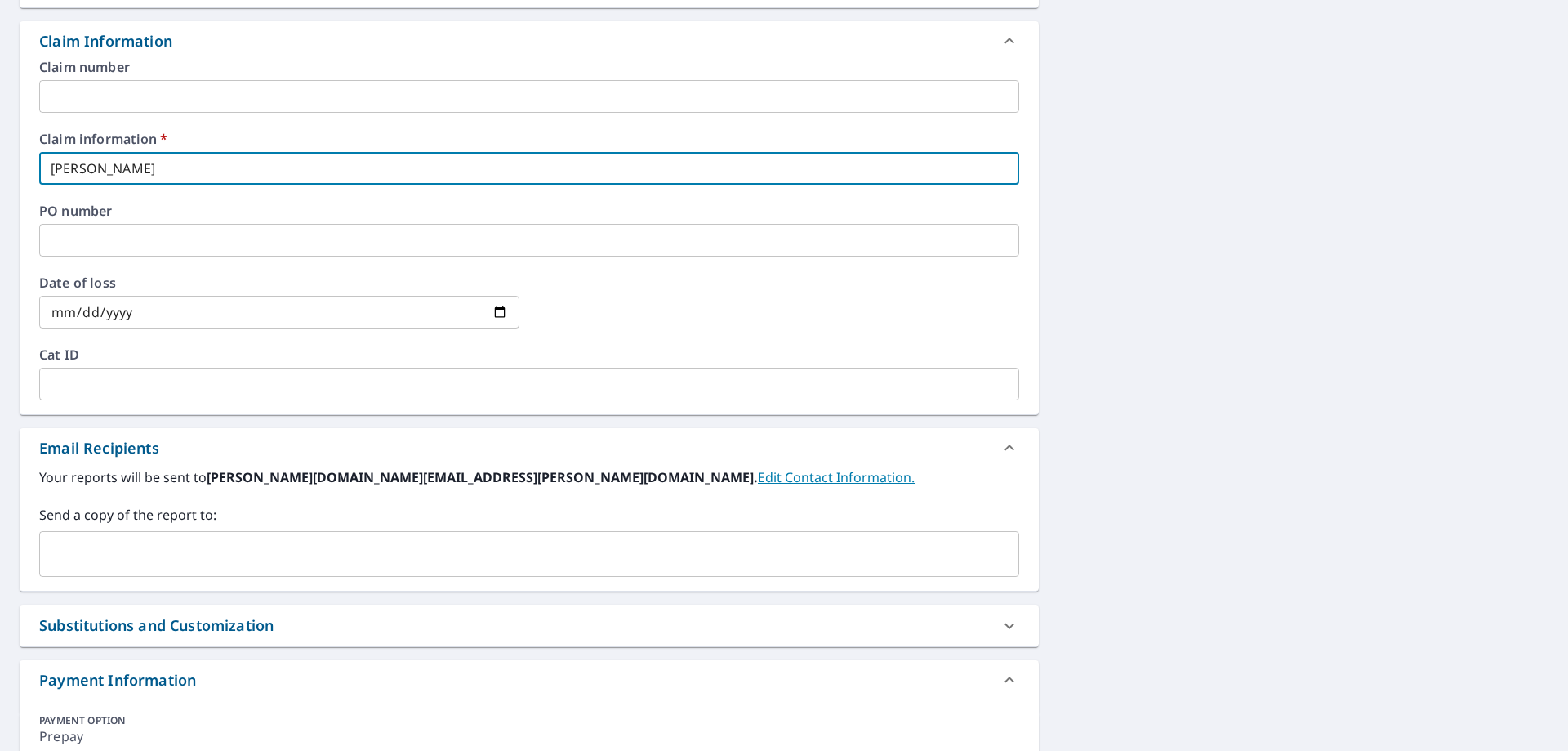
click at [111, 560] on input "text" at bounding box center [517, 554] width 941 height 31
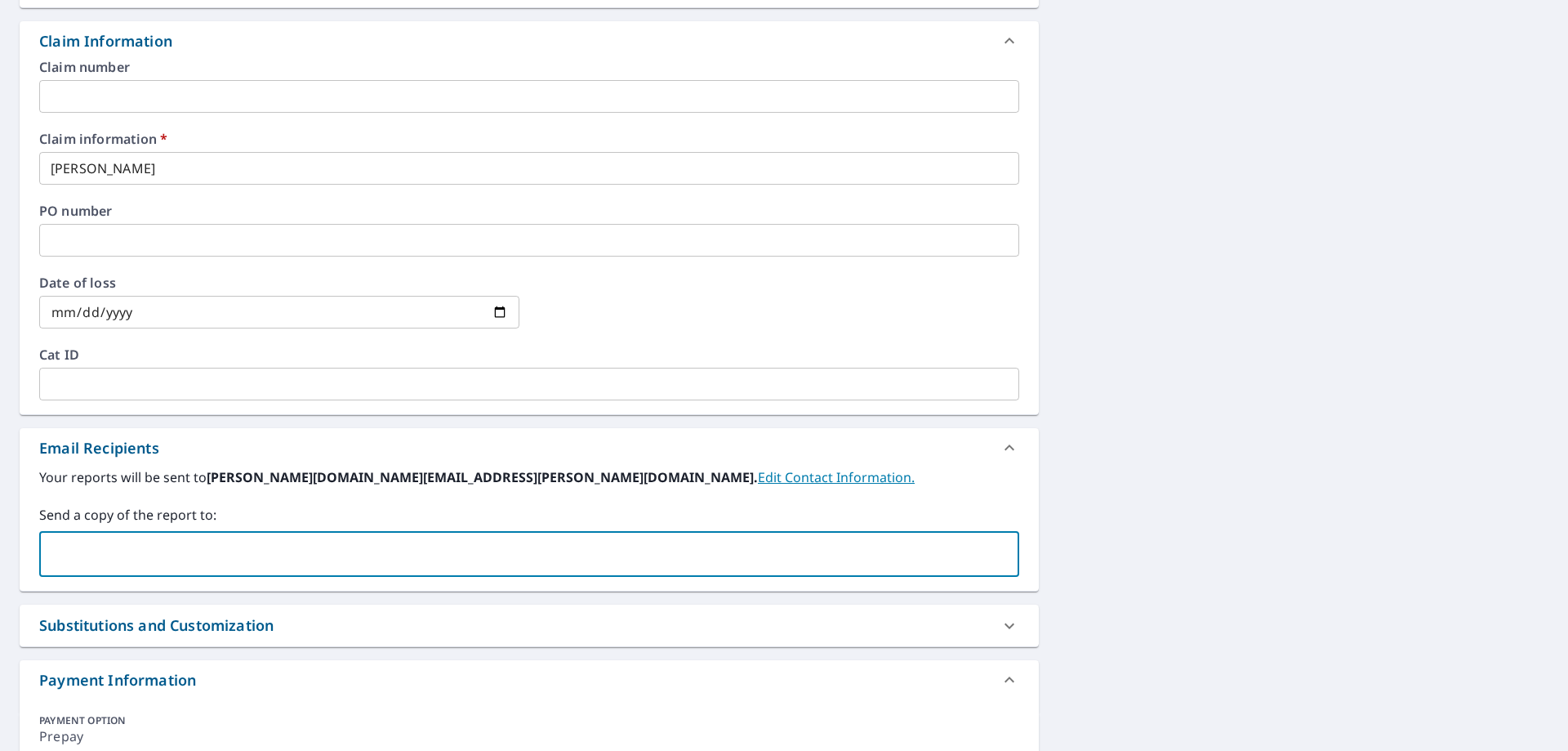
paste input "[PERSON_NAME] <[PERSON_NAME][EMAIL_ADDRESS][PERSON_NAME][DOMAIN_NAME]>"
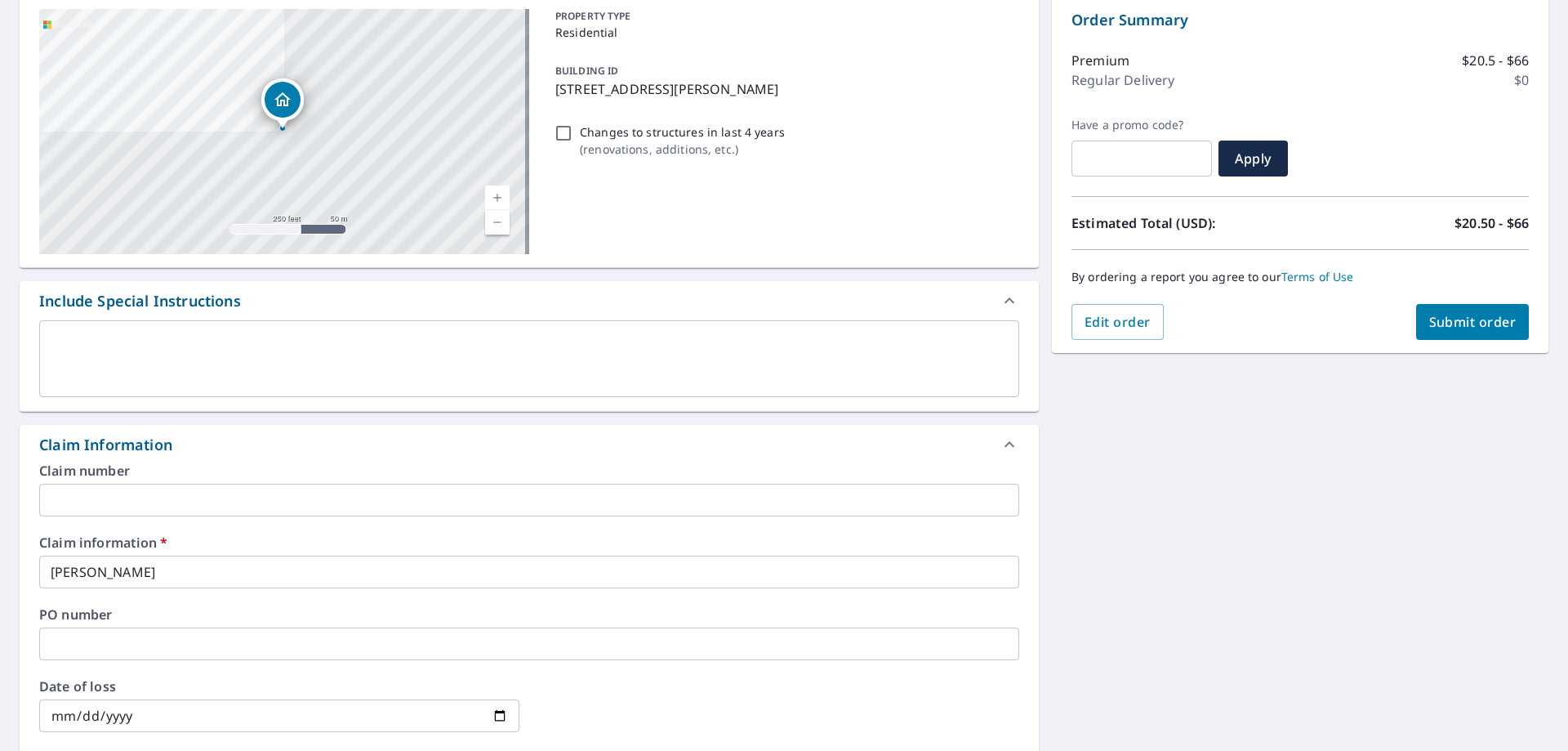
scroll to position [0, 0]
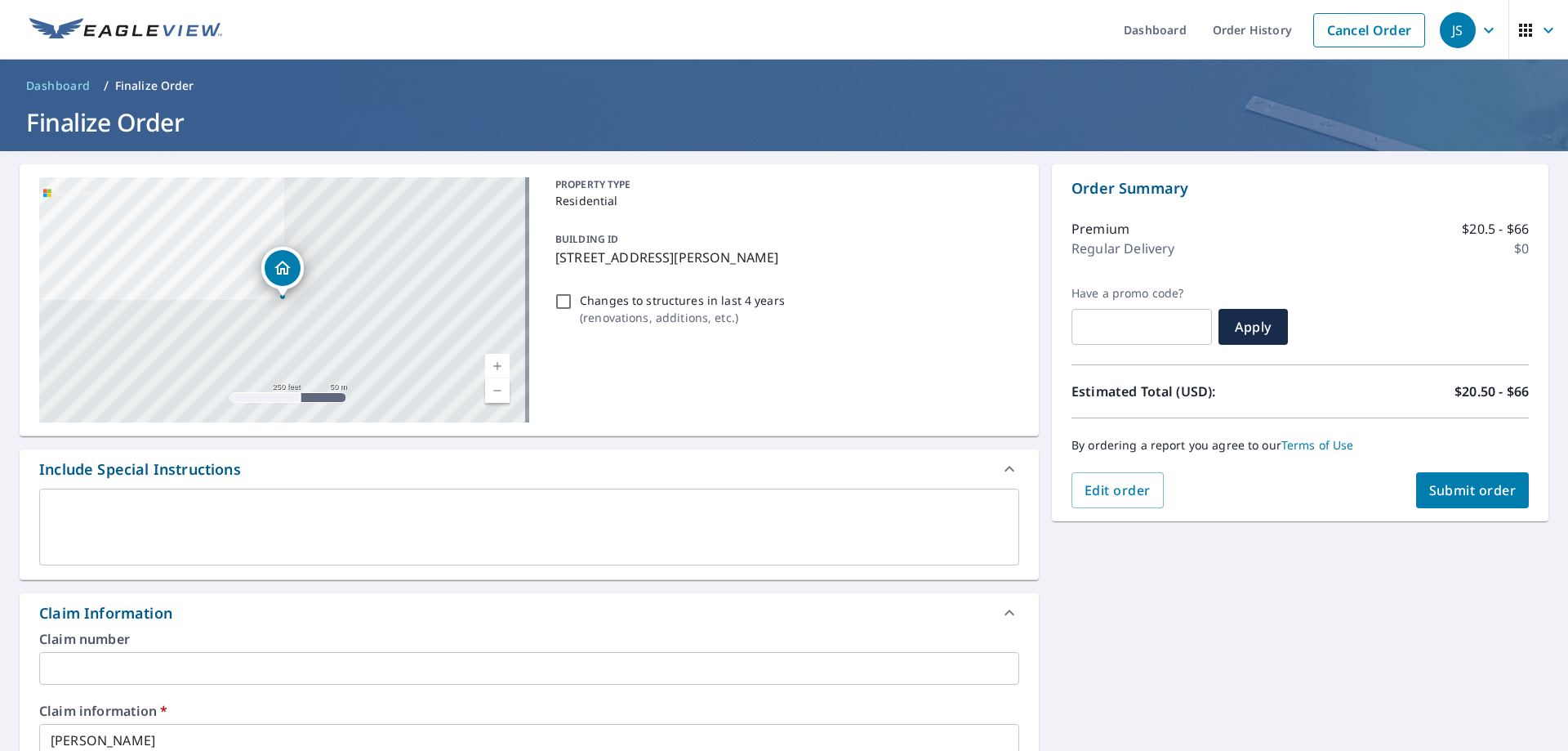
type input "[EMAIL_ADDRESS][PERSON_NAME][DOMAIN_NAME]"
click at [1466, 484] on span "Submit order" at bounding box center [1472, 490] width 87 height 18
checkbox input "true"
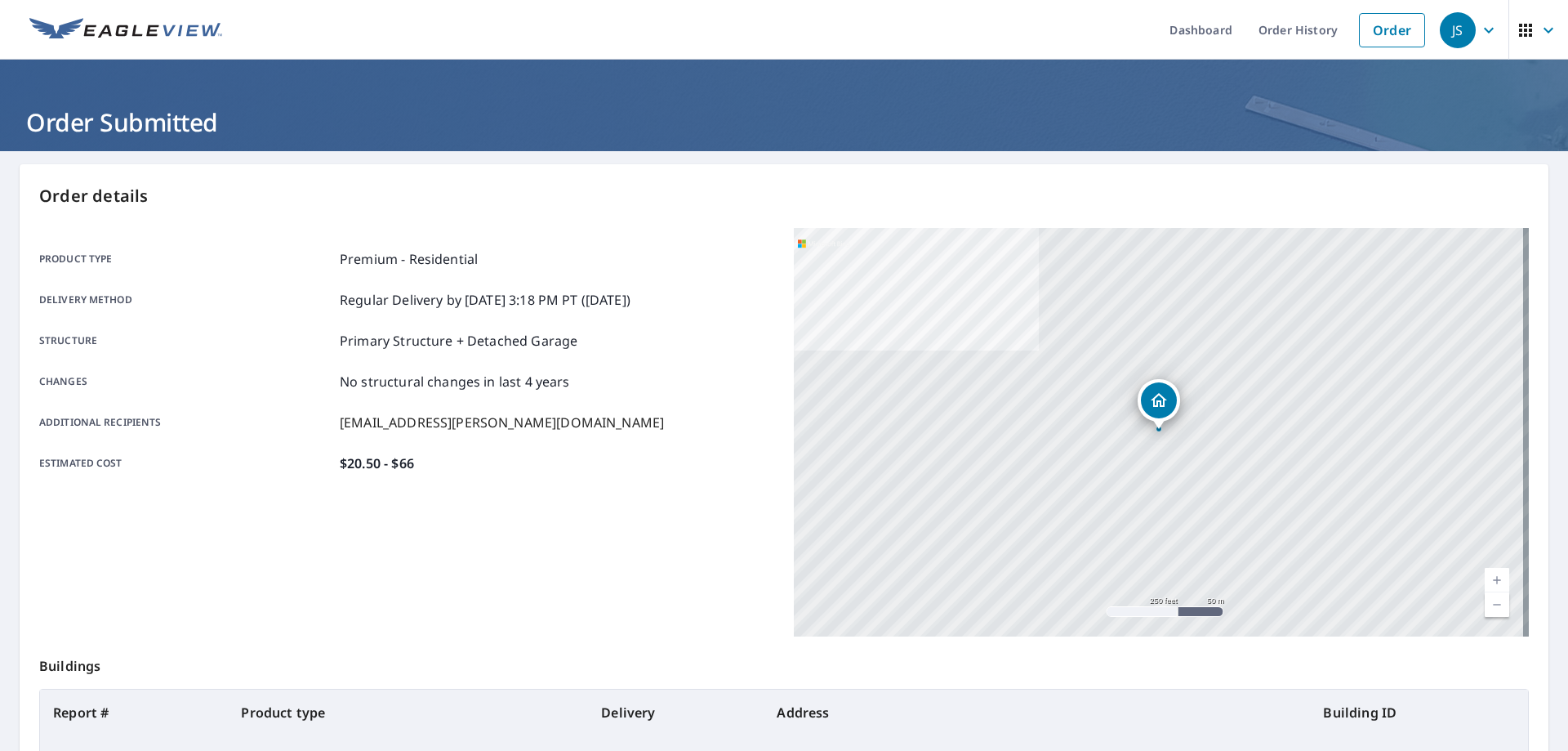
scroll to position [210, 0]
